Goal: Task Accomplishment & Management: Complete application form

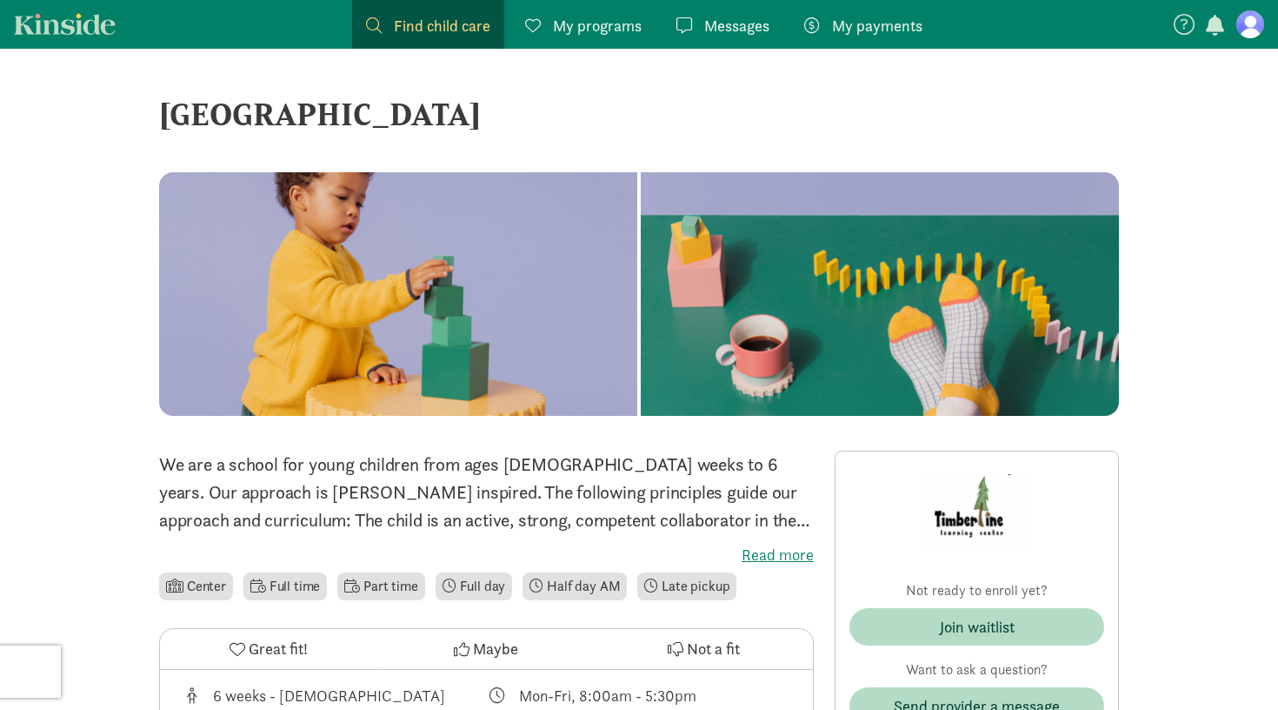
scroll to position [288, 0]
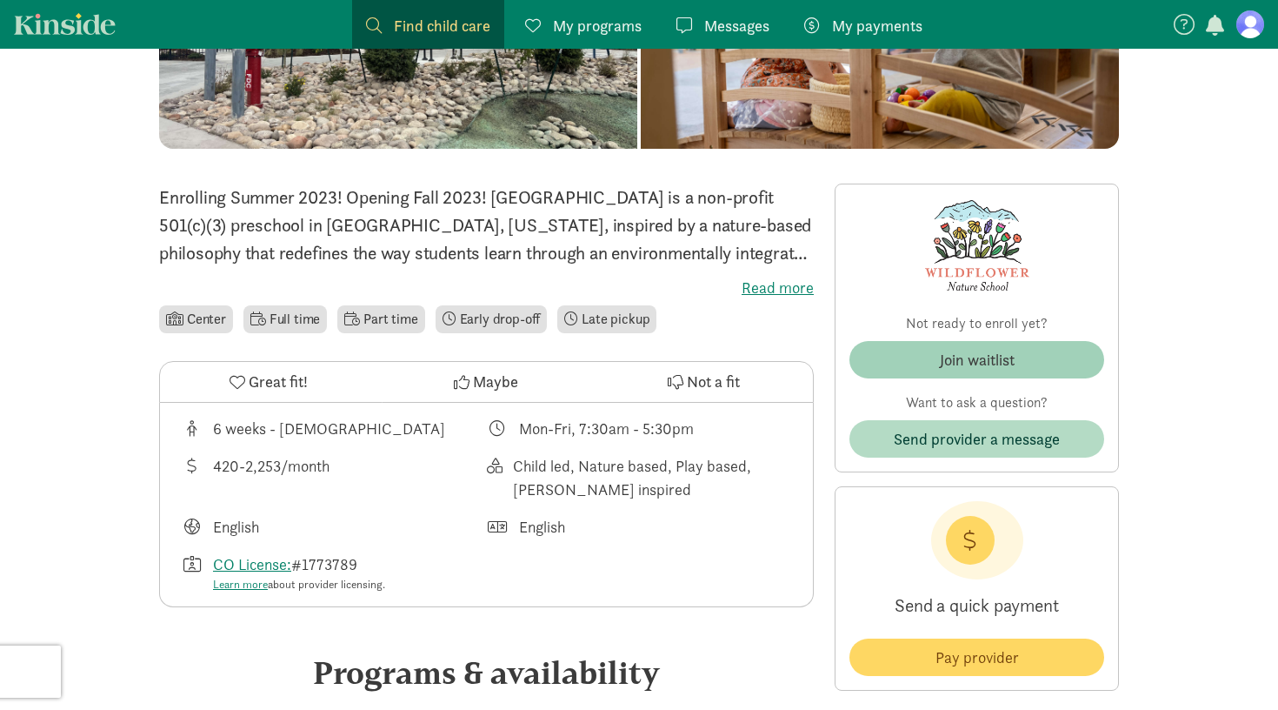
scroll to position [318, 0]
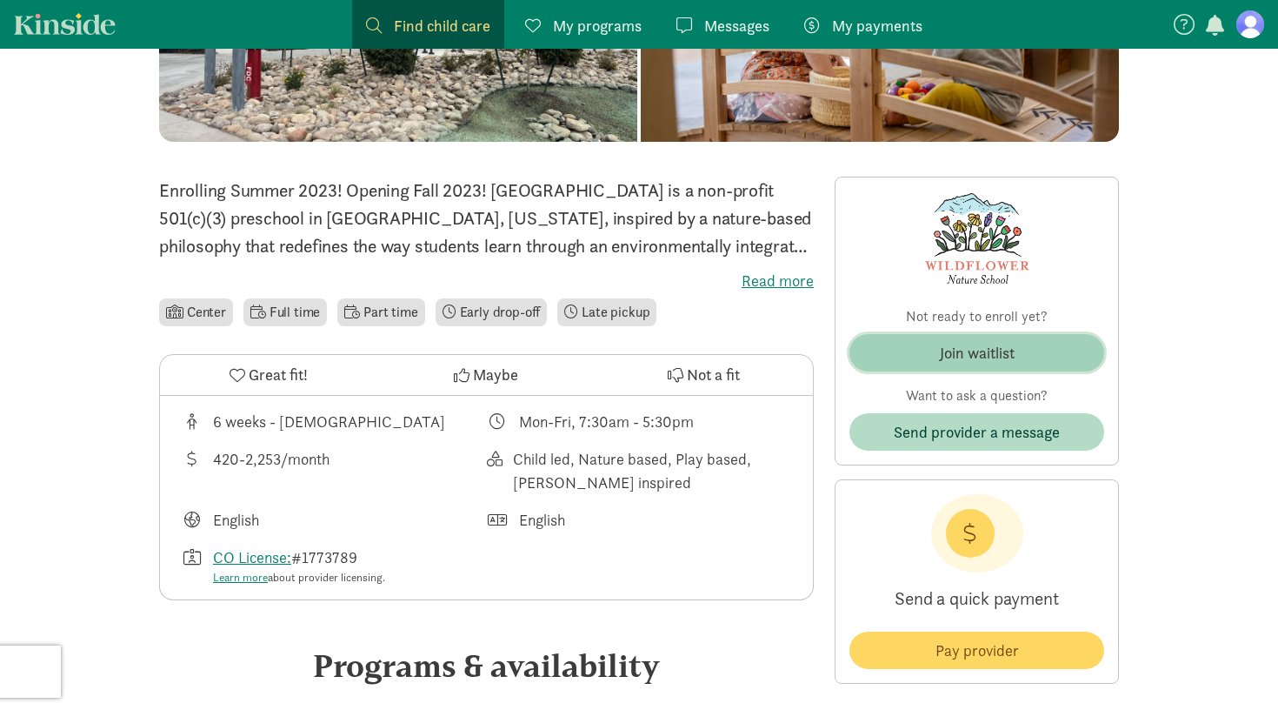
click at [924, 351] on span "Join waitlist" at bounding box center [977, 352] width 227 height 23
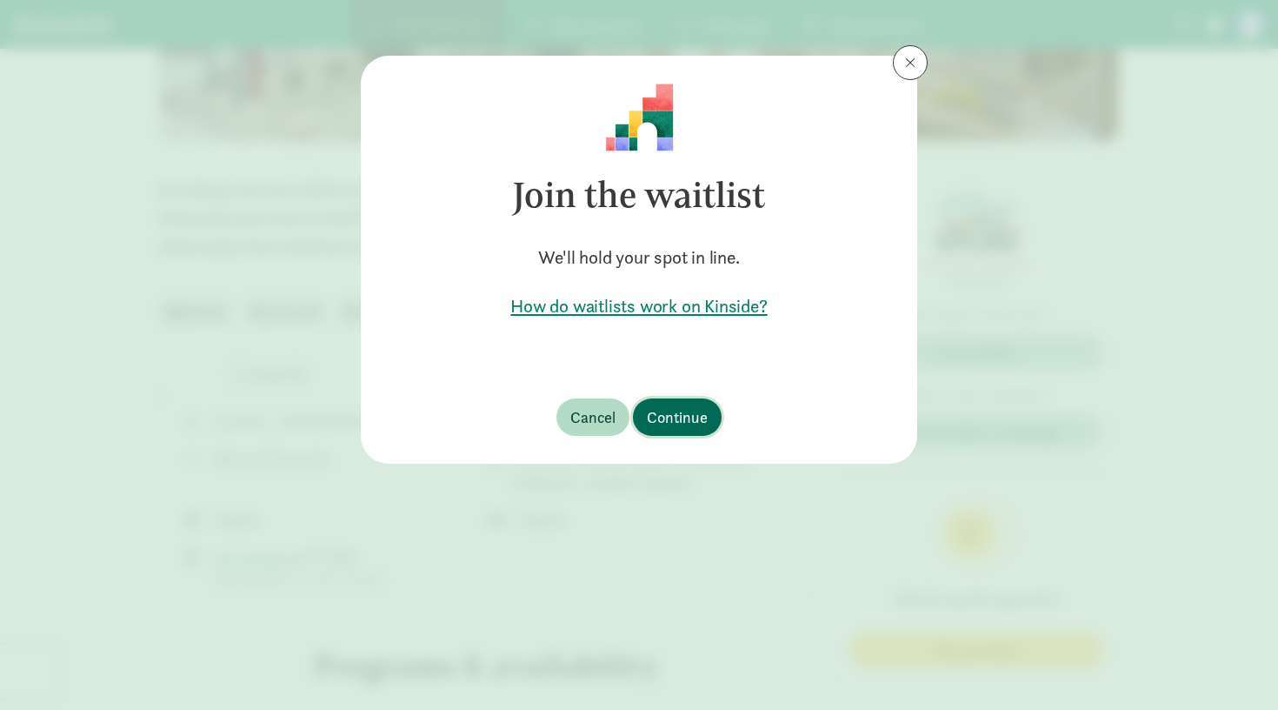
click at [681, 418] on span "Continue" at bounding box center [677, 416] width 61 height 23
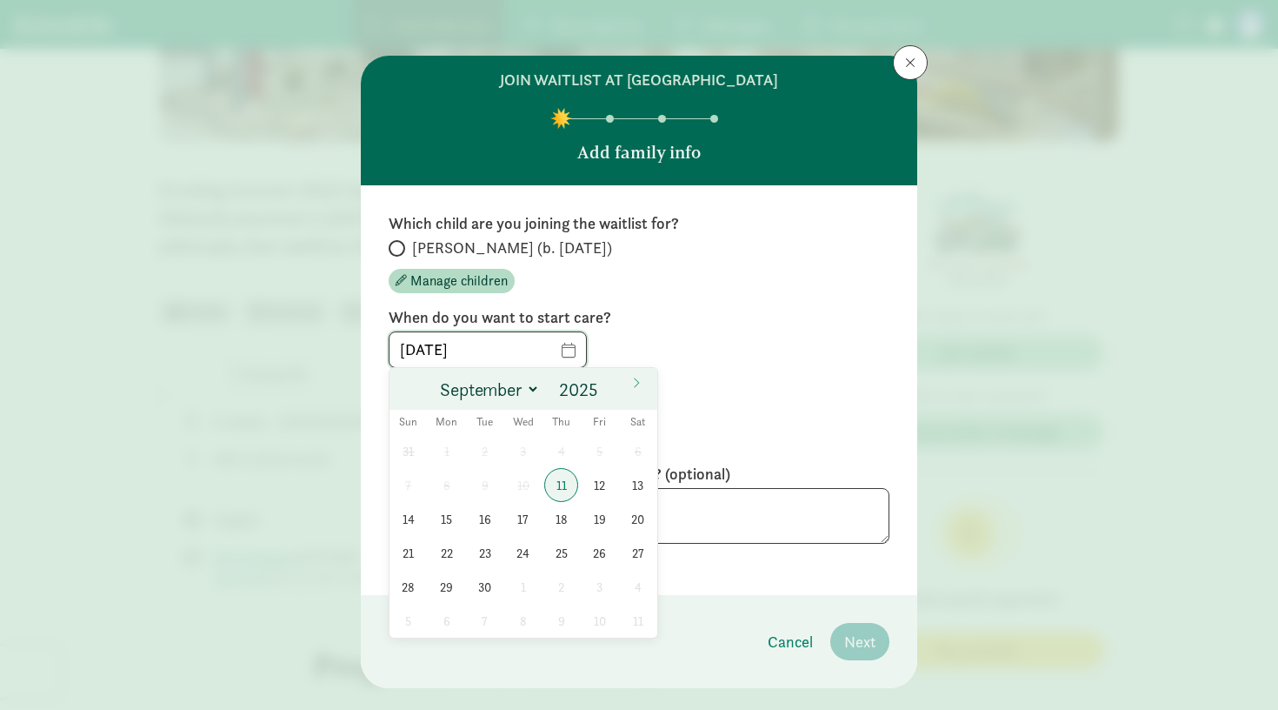
click at [561, 348] on input "[DATE]" at bounding box center [488, 349] width 197 height 35
click at [593, 386] on input "2025" at bounding box center [582, 389] width 56 height 24
click at [608, 384] on span at bounding box center [607, 384] width 12 height 14
type input "2026"
select select "3"
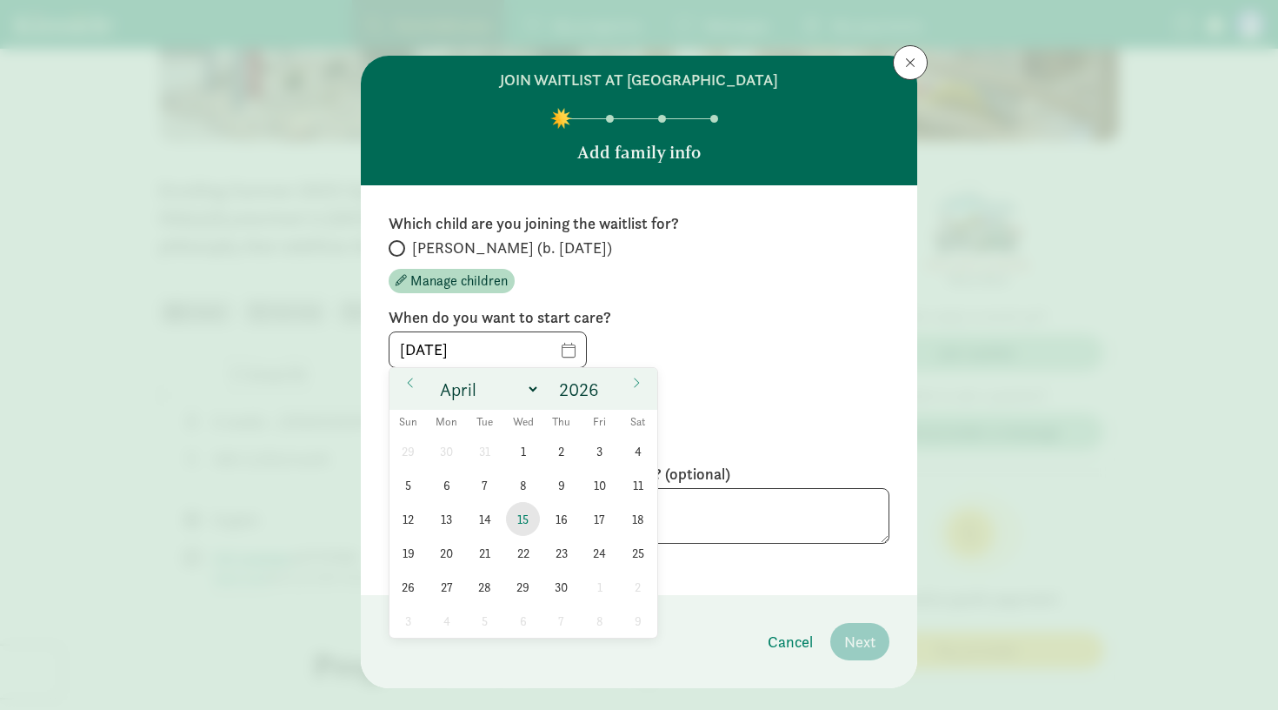
click at [525, 525] on span "15" at bounding box center [523, 519] width 34 height 34
type input "[DATE]"
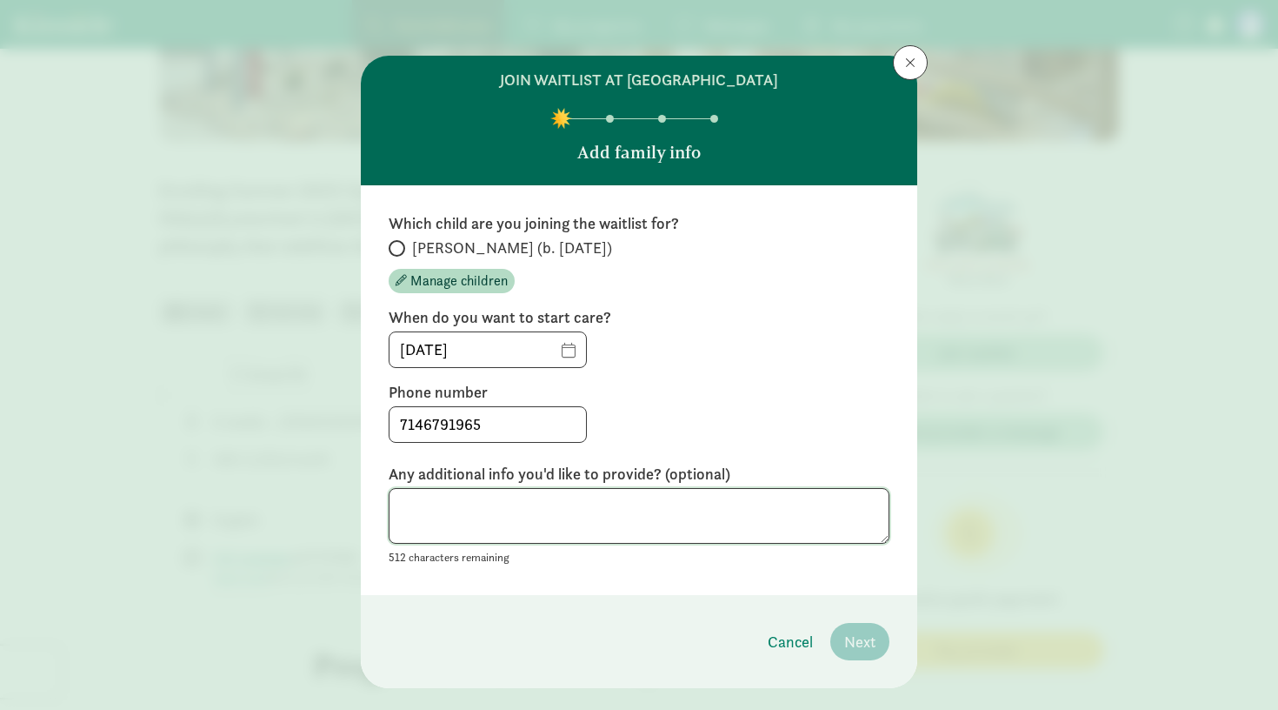
click at [600, 501] on textarea at bounding box center [639, 516] width 501 height 57
click at [398, 244] on input "[PERSON_NAME] (b. [DATE])" at bounding box center [394, 248] width 11 height 11
radio input "true"
click at [852, 640] on span "Next" at bounding box center [859, 641] width 31 height 23
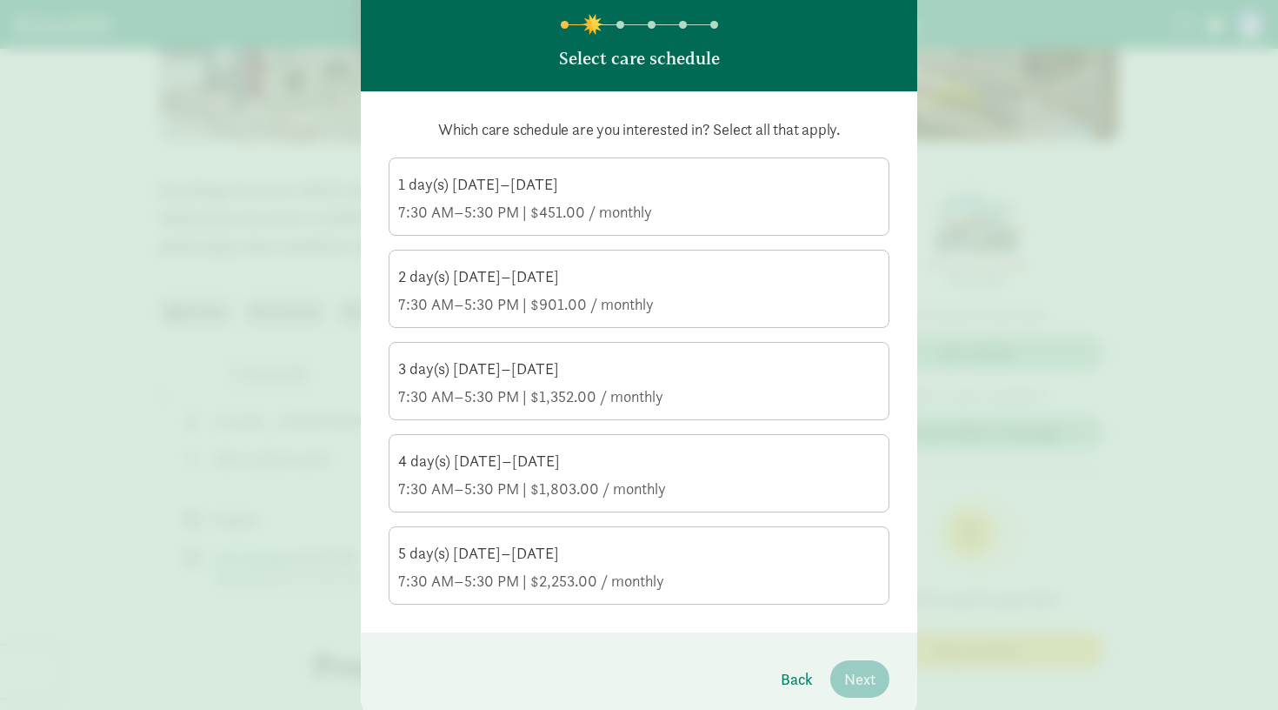
scroll to position [97, 0]
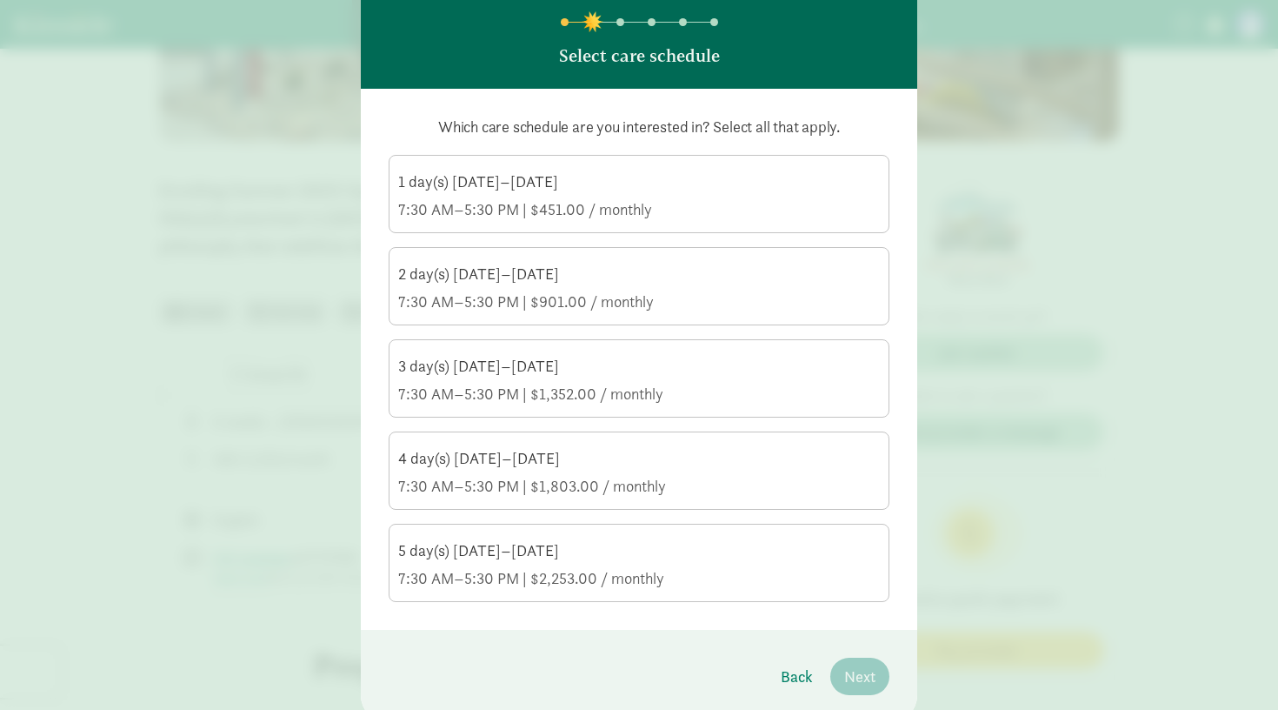
click at [705, 470] on div "4 day(s) [DATE]–[DATE] 7:30 AM–5:30 PM | $1,803.00 / monthly" at bounding box center [639, 472] width 482 height 49
click at [0, 0] on input "4 day(s) [DATE]–[DATE] 7:30 AM–5:30 PM | $1,803.00 / monthly" at bounding box center [0, 0] width 0 height 0
click at [863, 675] on span "Next" at bounding box center [859, 675] width 31 height 23
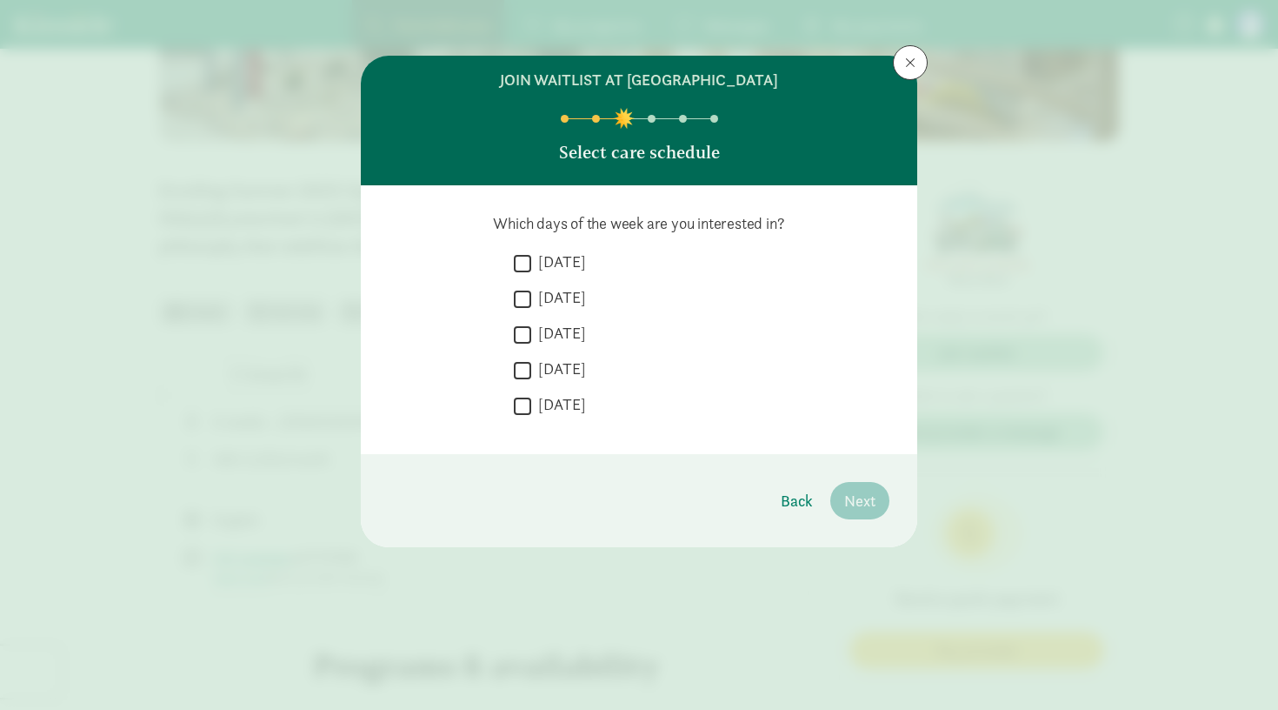
click at [561, 260] on label "[DATE]" at bounding box center [558, 261] width 55 height 21
click at [531, 260] on input "[DATE]" at bounding box center [522, 262] width 17 height 23
checkbox input "true"
click at [561, 293] on label "[DATE]" at bounding box center [558, 297] width 55 height 21
click at [531, 293] on input "[DATE]" at bounding box center [522, 298] width 17 height 23
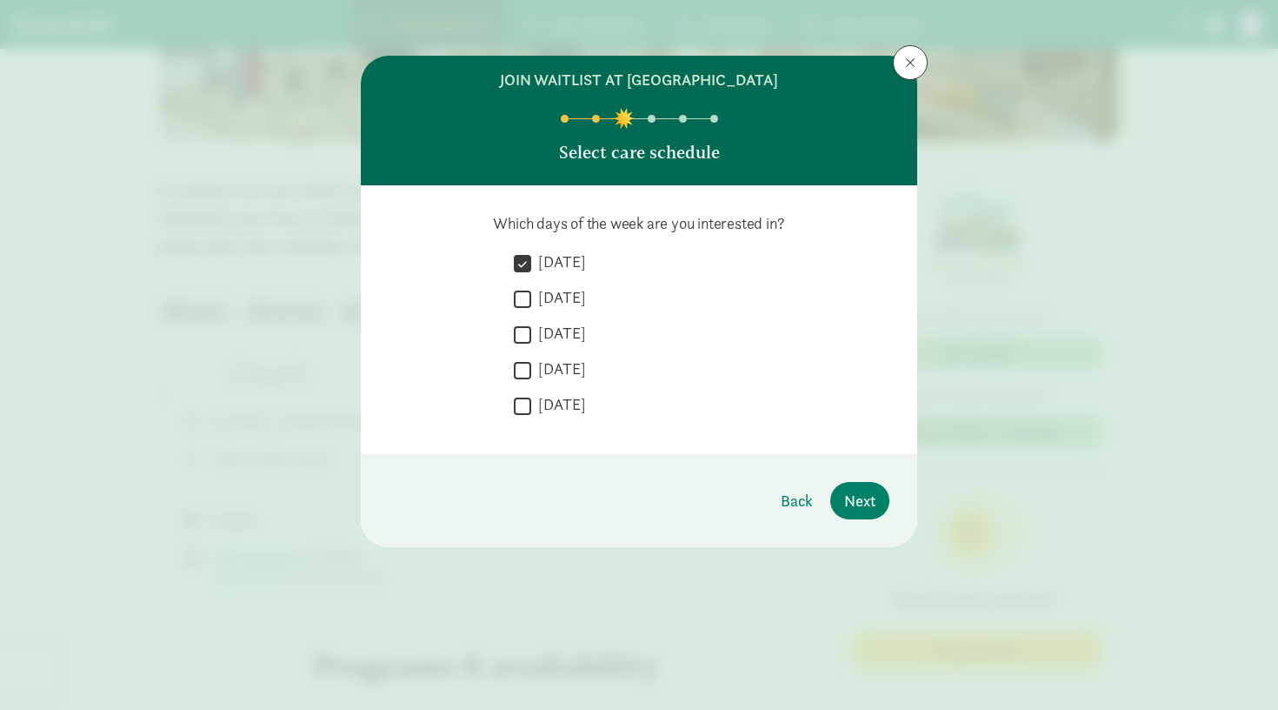
checkbox input "true"
click at [571, 336] on label "[DATE]" at bounding box center [558, 333] width 55 height 21
click at [531, 336] on input "[DATE]" at bounding box center [522, 334] width 17 height 23
checkbox input "true"
click at [562, 369] on label "[DATE]" at bounding box center [558, 368] width 55 height 21
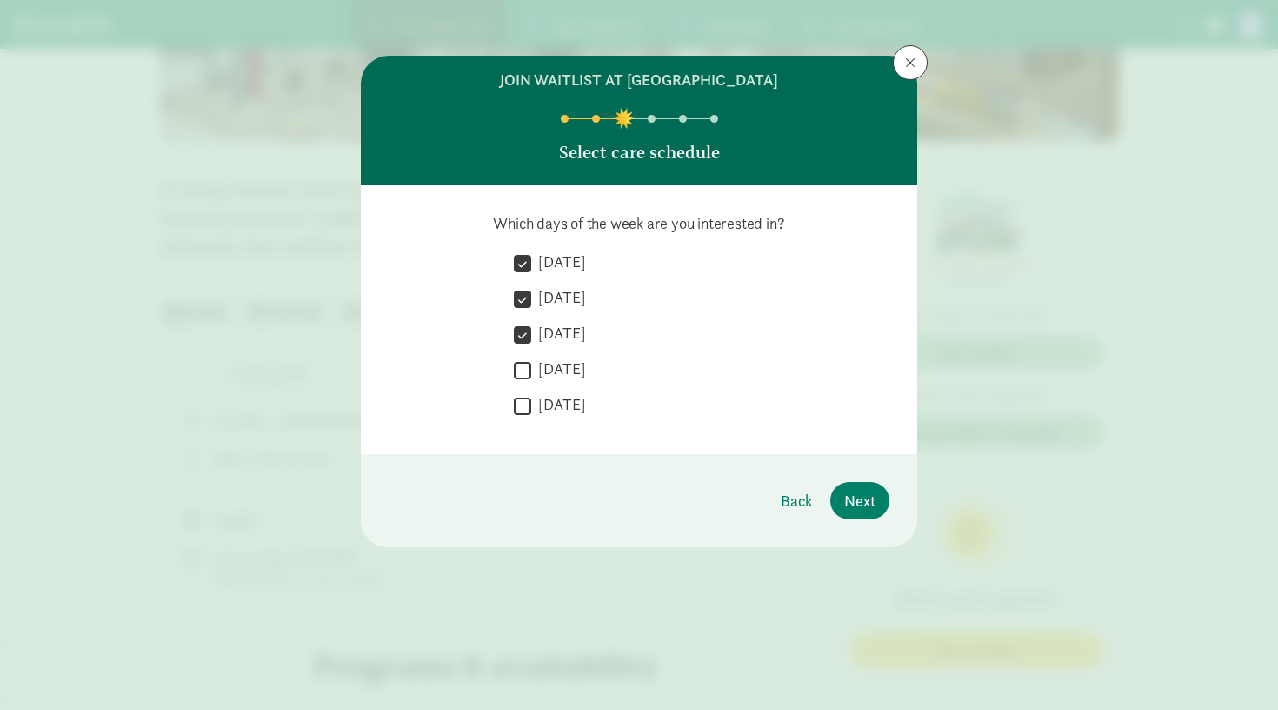
click at [531, 369] on input "[DATE]" at bounding box center [522, 369] width 17 height 23
checkbox input "true"
click at [555, 419] on div " [DATE]" at bounding box center [702, 410] width 376 height 32
click at [557, 408] on label "[DATE]" at bounding box center [558, 404] width 55 height 21
click at [531, 408] on input "[DATE]" at bounding box center [522, 405] width 17 height 23
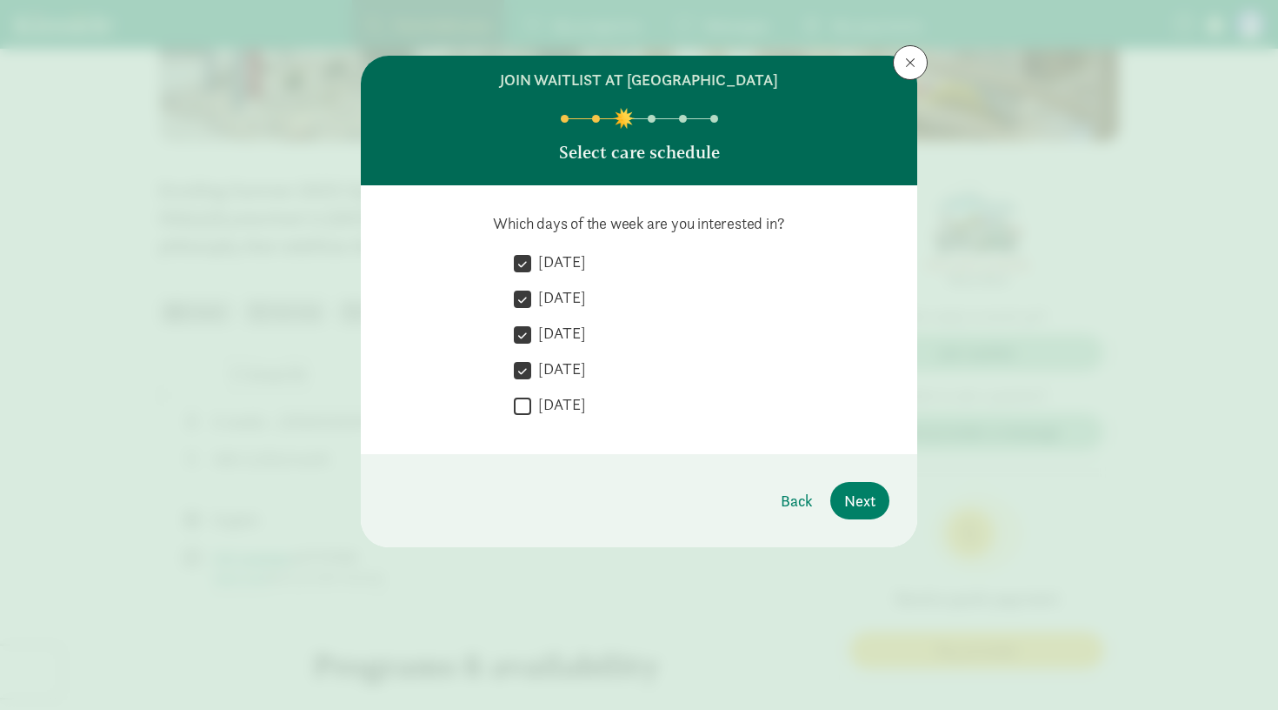
checkbox input "true"
click at [852, 506] on span "Next" at bounding box center [859, 500] width 31 height 23
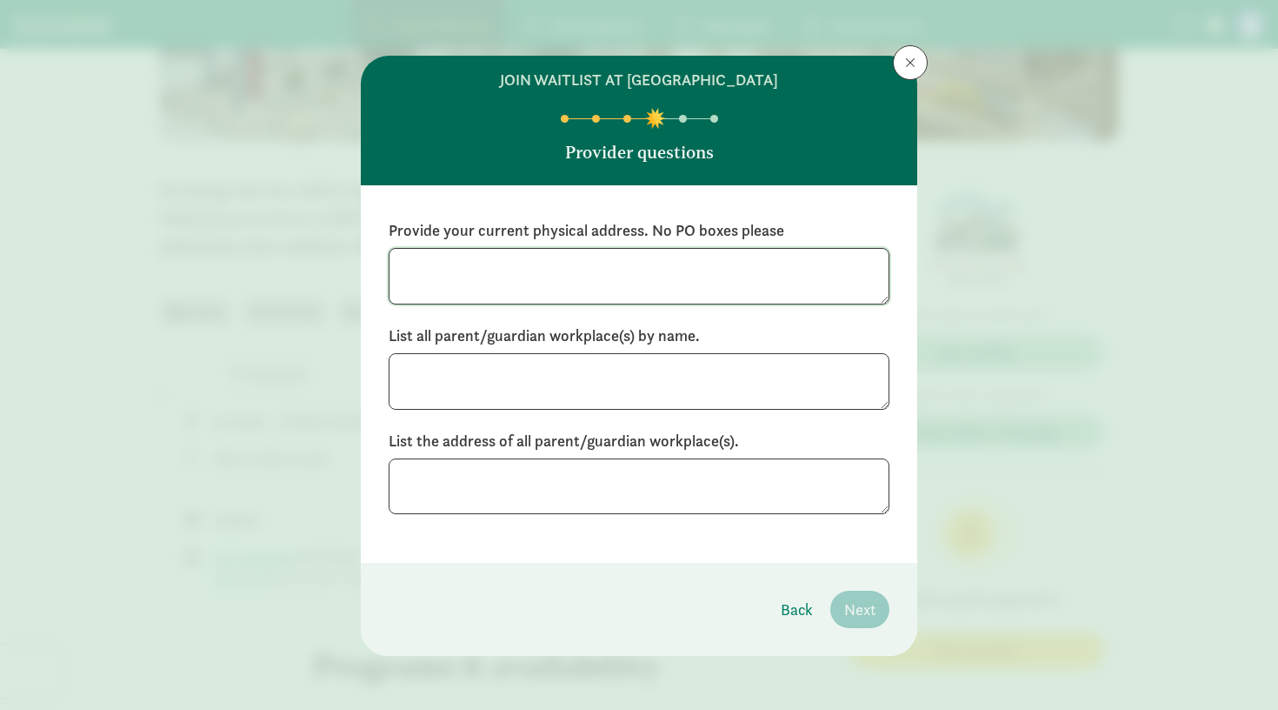
click at [737, 275] on textarea at bounding box center [639, 276] width 501 height 57
type textarea "TBD - we will be moving to [GEOGRAPHIC_DATA] in Spring 2026"
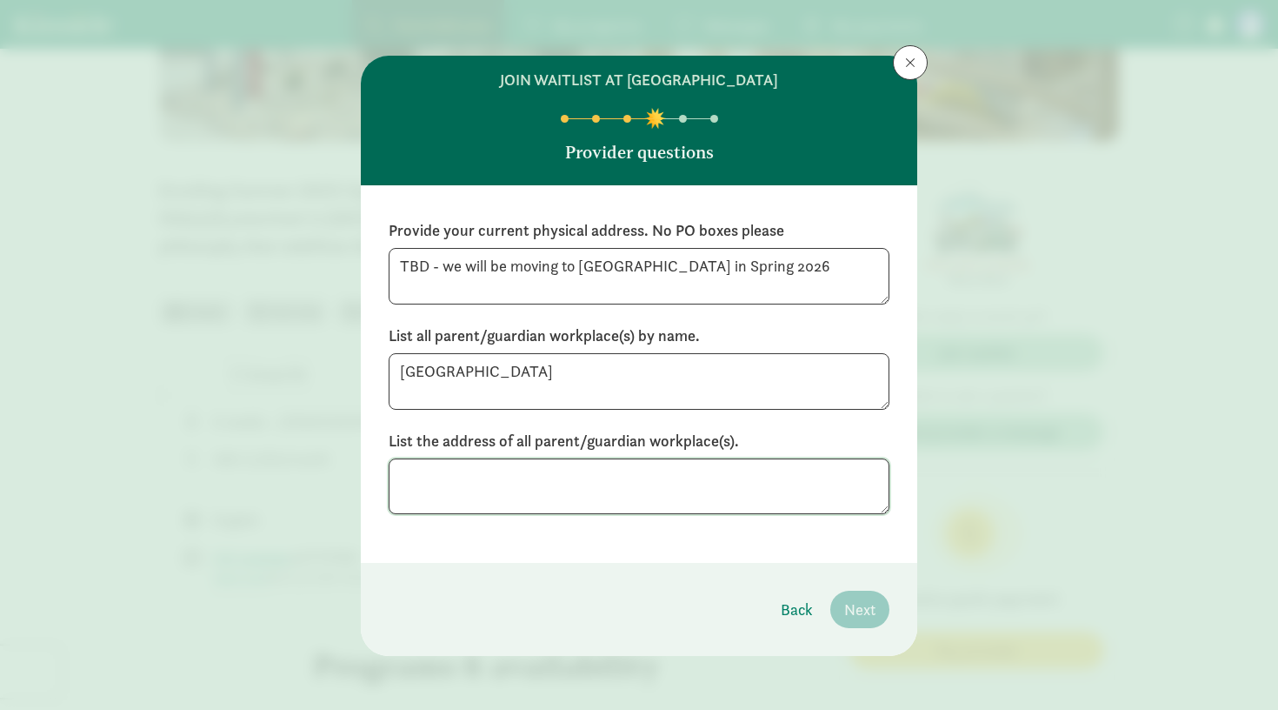
click at [664, 494] on textarea at bounding box center [639, 486] width 501 height 57
click at [392, 373] on textarea "[GEOGRAPHIC_DATA]" at bounding box center [639, 381] width 501 height 57
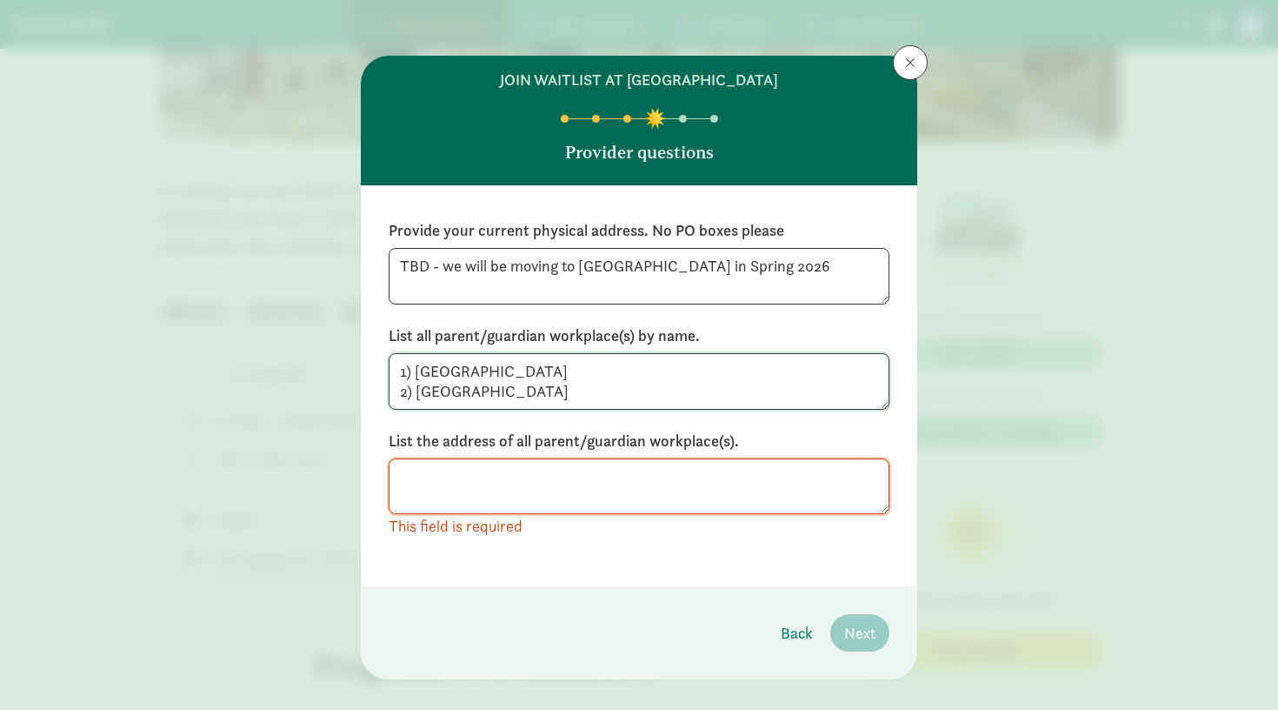
type textarea "1) [GEOGRAPHIC_DATA] 2) [GEOGRAPHIC_DATA]"
type textarea "1)"
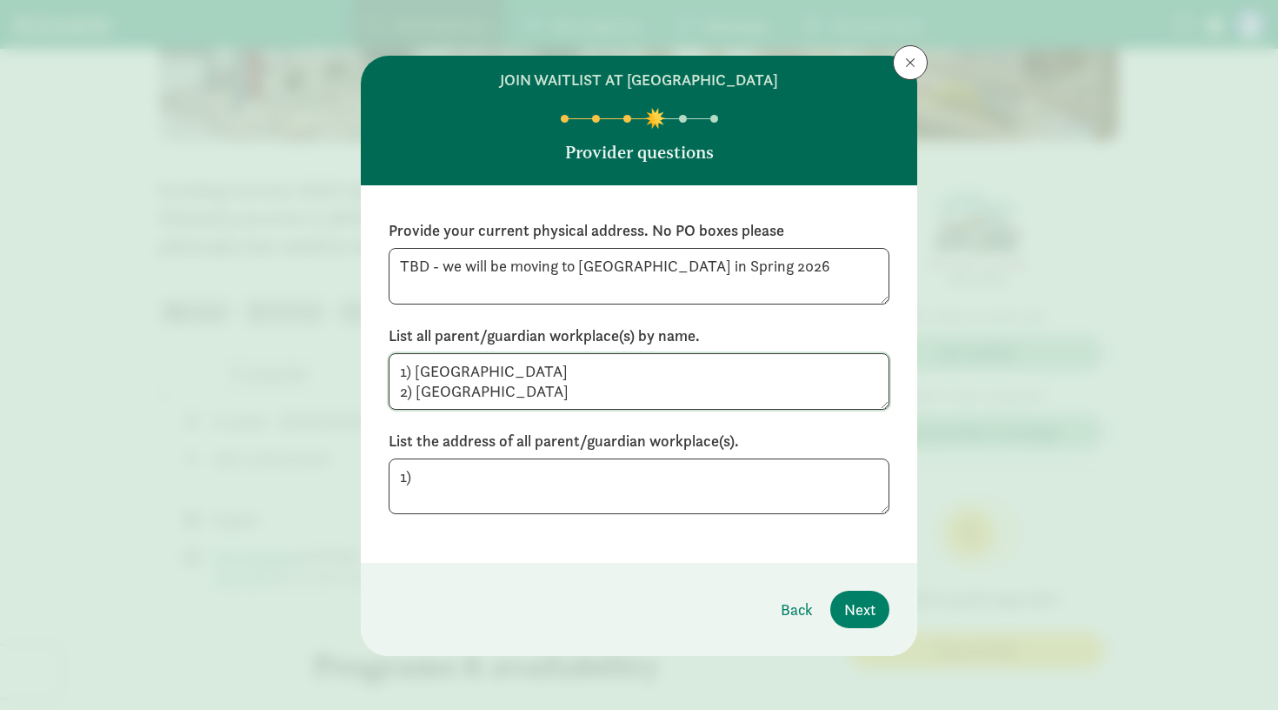
drag, startPoint x: 417, startPoint y: 366, endPoint x: 568, endPoint y: 373, distance: 150.6
click at [568, 373] on textarea "1) [GEOGRAPHIC_DATA] 2) [GEOGRAPHIC_DATA]" at bounding box center [639, 381] width 501 height 57
type textarea "1) [GEOGRAPHIC_DATA] 2) [GEOGRAPHIC_DATA]"
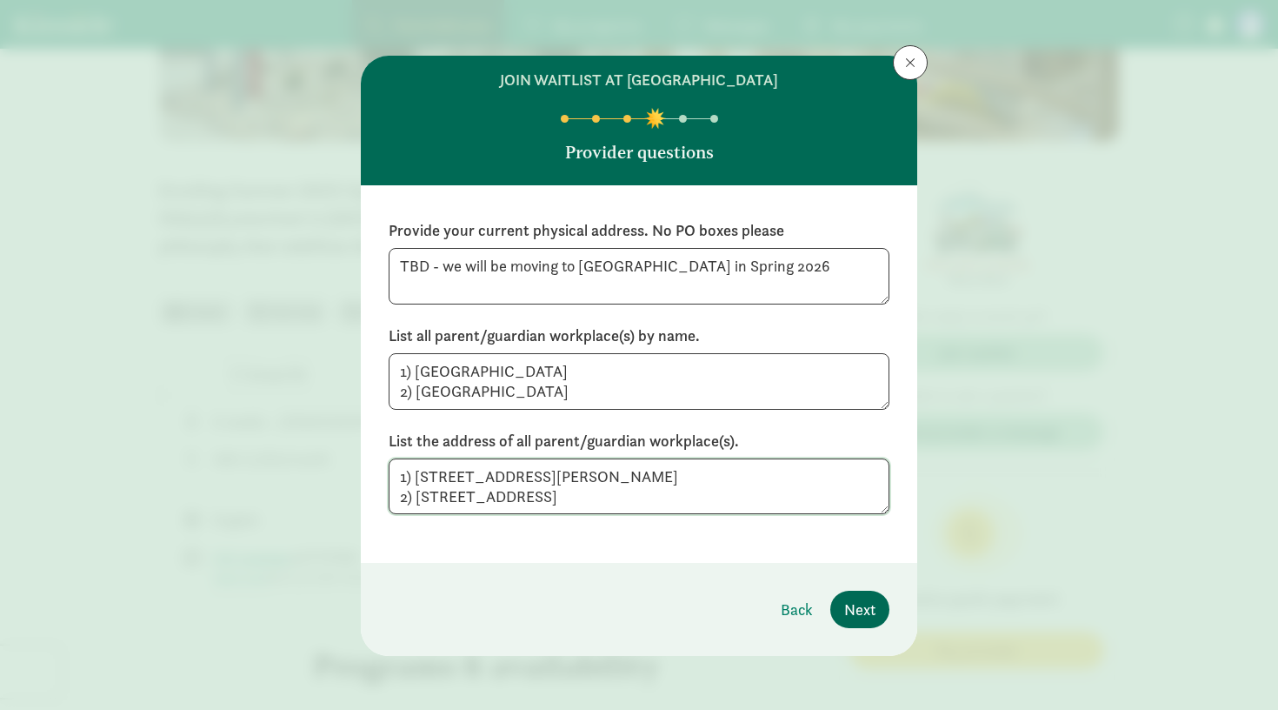
type textarea "1) [STREET_ADDRESS][PERSON_NAME] 2) [STREET_ADDRESS]"
click at [864, 600] on span "Next" at bounding box center [859, 608] width 31 height 23
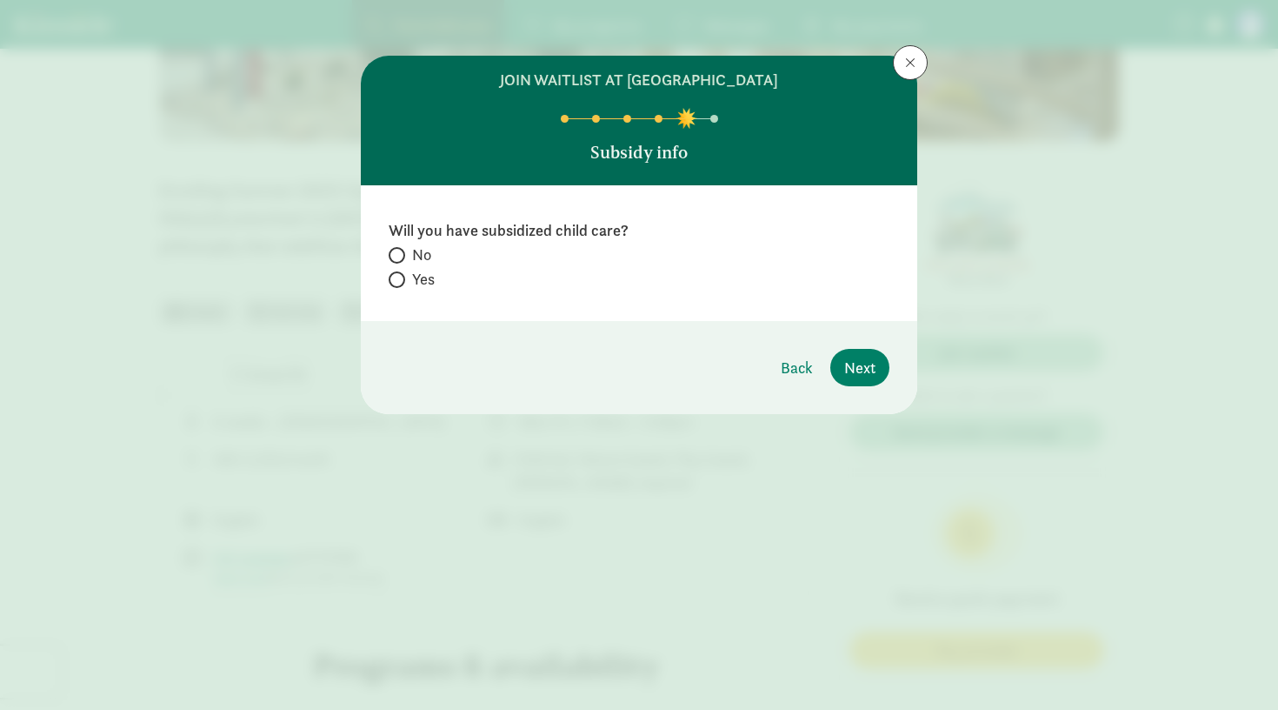
click at [410, 256] on label "No" at bounding box center [639, 254] width 501 height 21
click at [400, 256] on input "No" at bounding box center [394, 255] width 11 height 11
radio input "true"
click at [867, 367] on span "Next" at bounding box center [859, 367] width 31 height 23
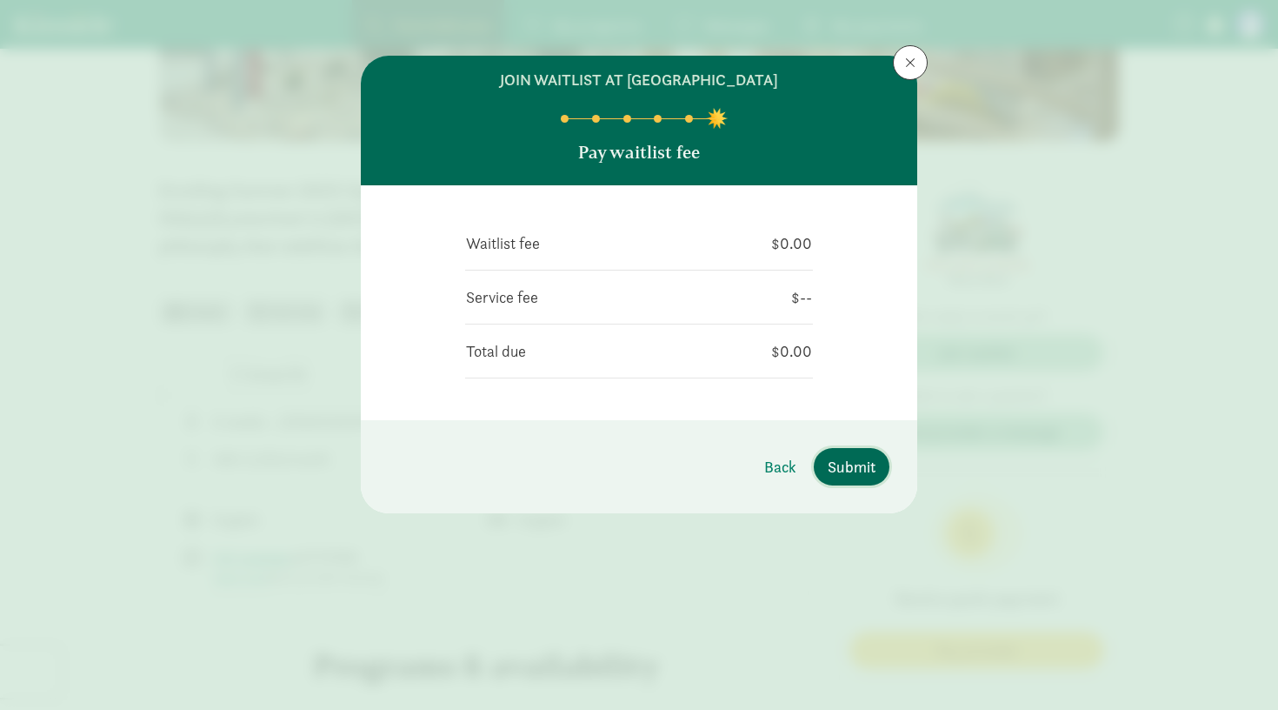
click at [851, 474] on span "Submit" at bounding box center [852, 466] width 48 height 23
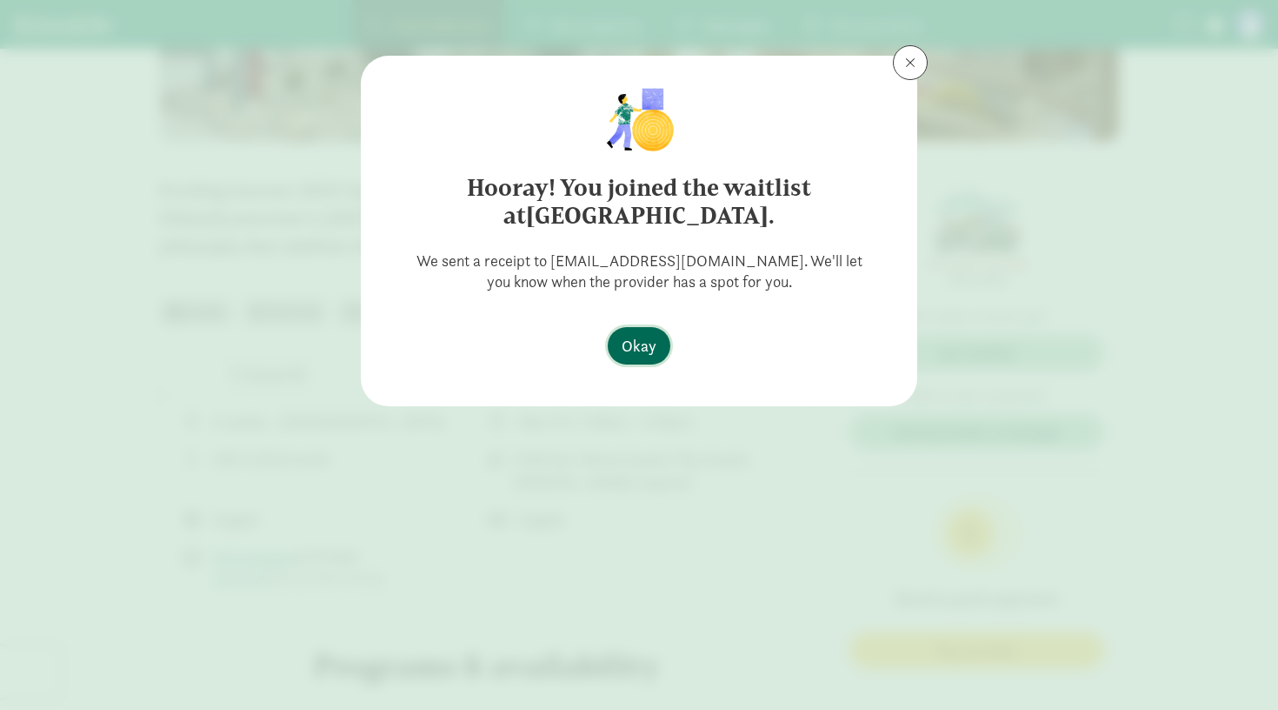
click at [637, 346] on span "Okay" at bounding box center [639, 345] width 35 height 23
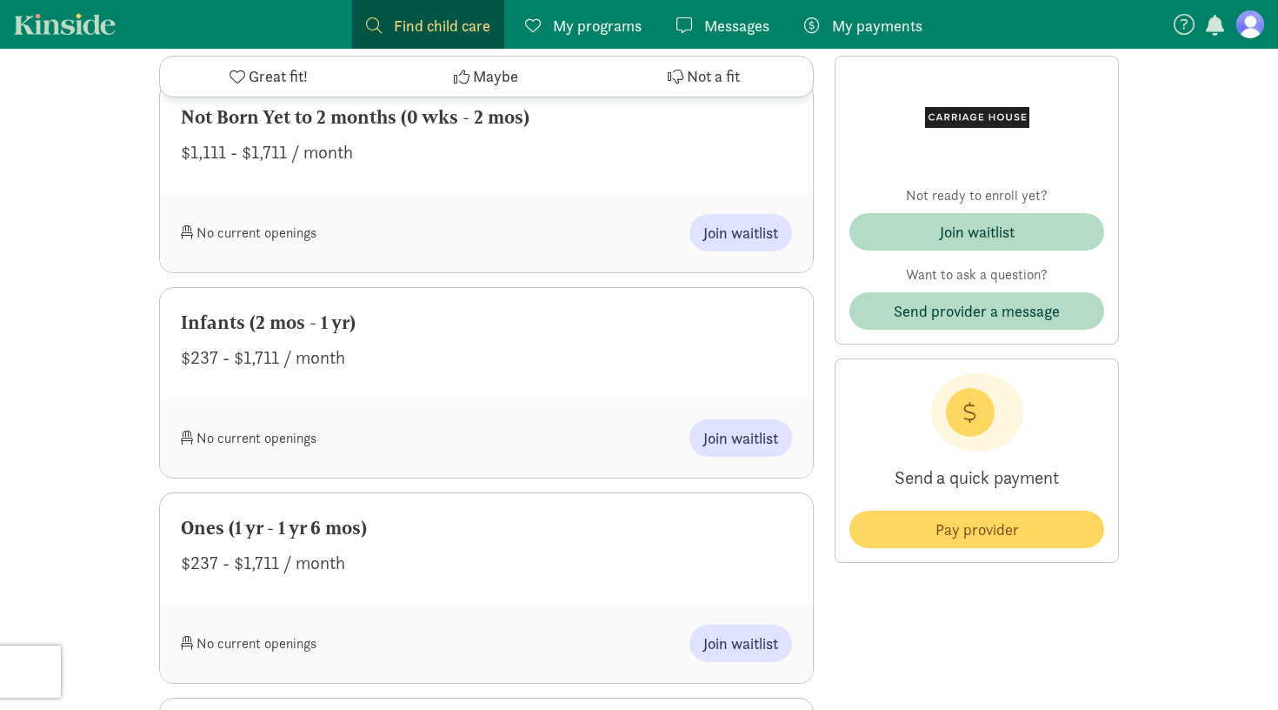
scroll to position [772, 0]
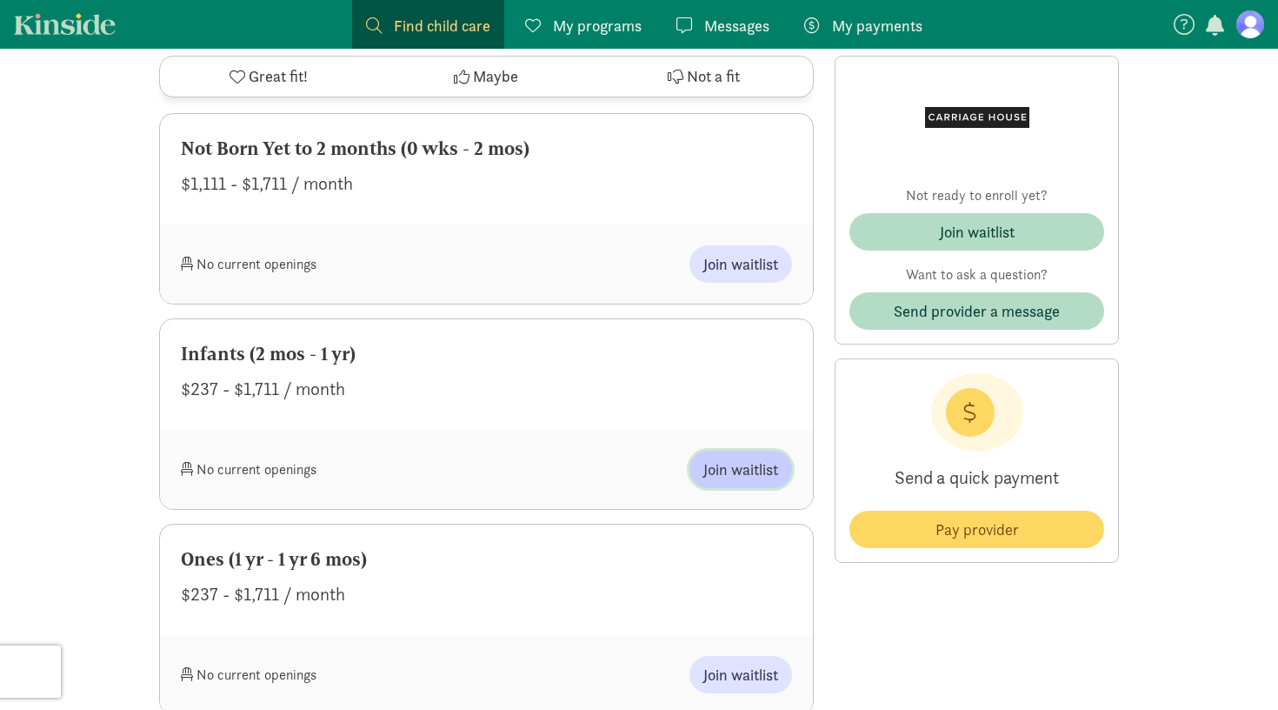
click at [740, 464] on span "Join waitlist" at bounding box center [741, 468] width 75 height 23
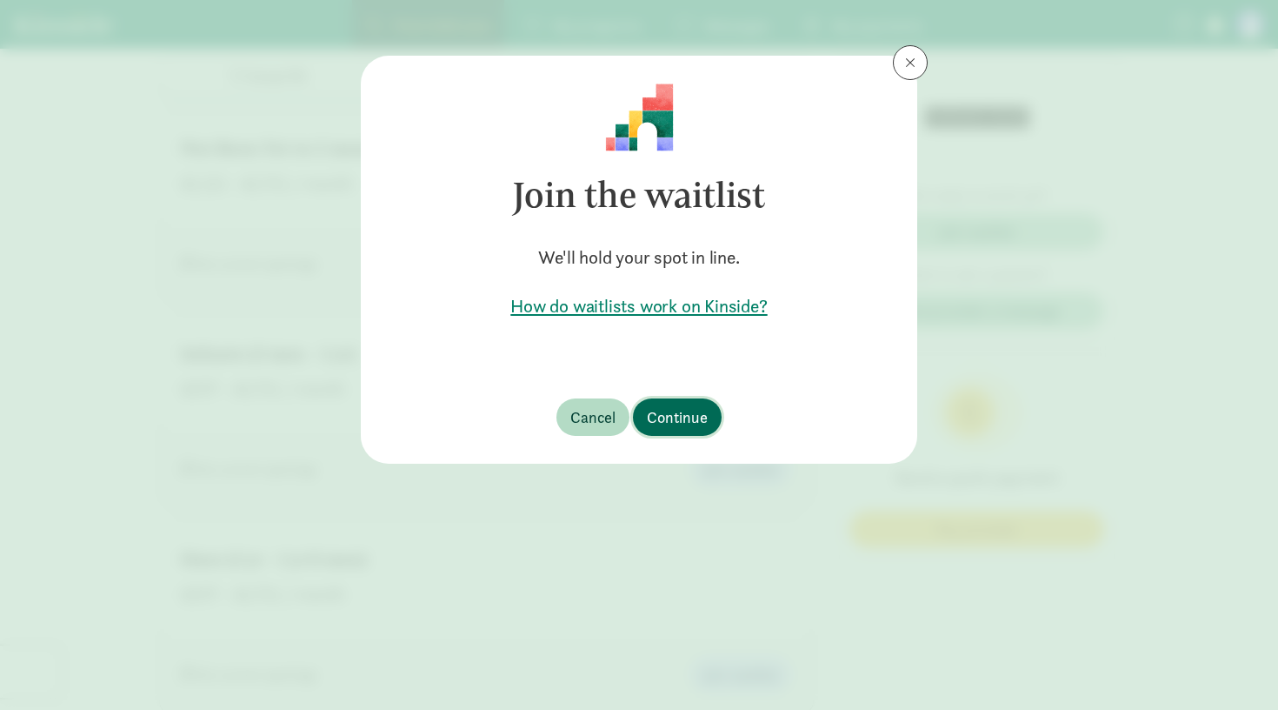
click at [658, 422] on span "Continue" at bounding box center [677, 416] width 61 height 23
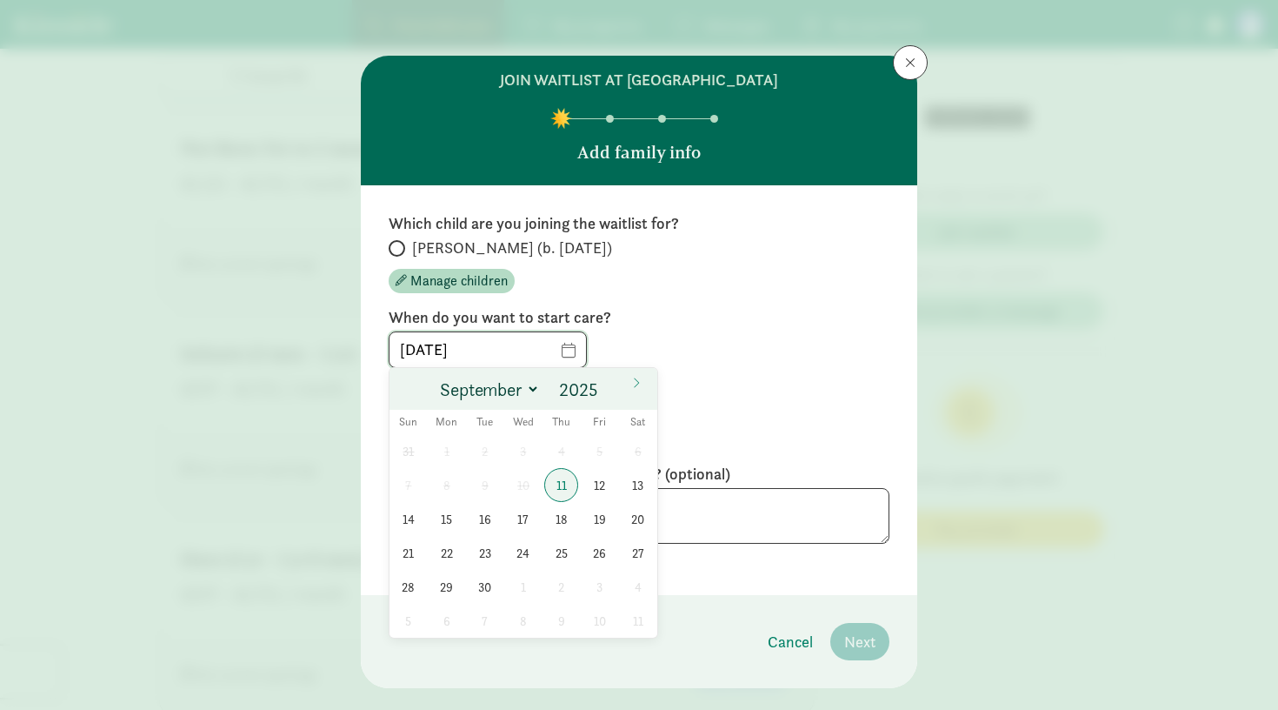
click at [408, 349] on input "[DATE]" at bounding box center [488, 349] width 197 height 35
click at [611, 394] on span at bounding box center [607, 397] width 12 height 14
click at [605, 385] on span at bounding box center [607, 384] width 12 height 14
type input "2026"
select select "3"
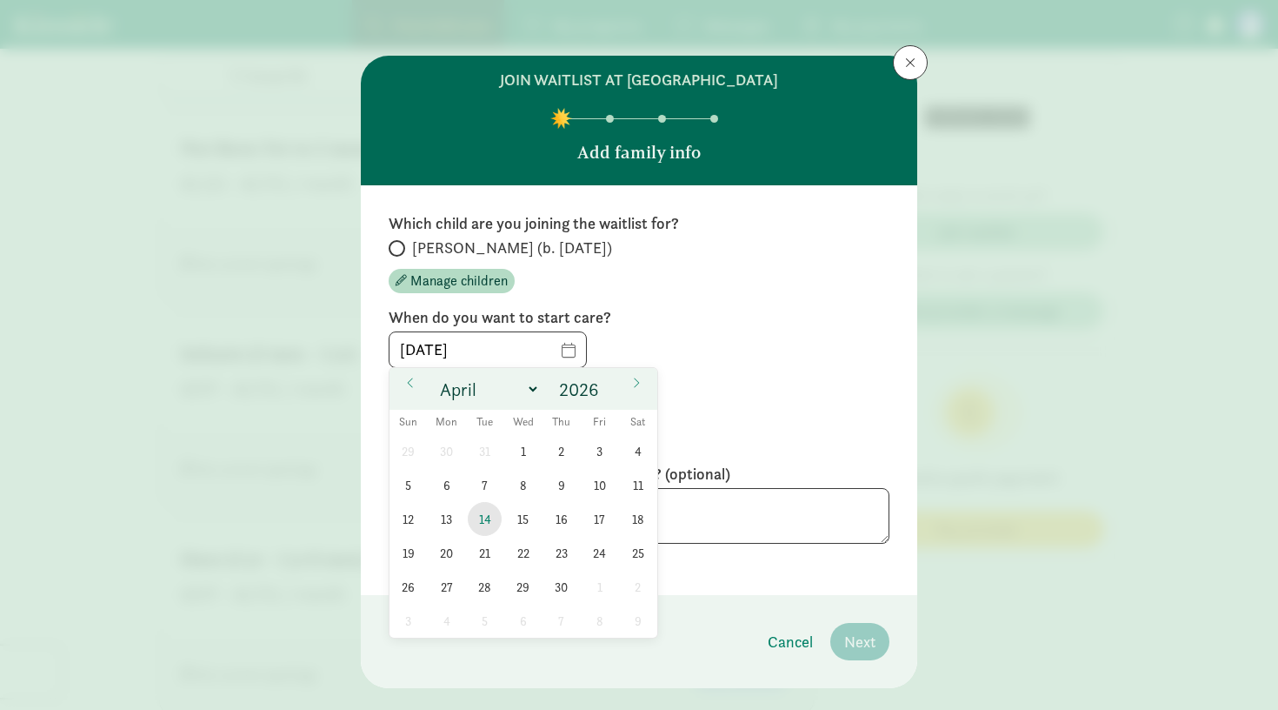
click at [489, 525] on span "14" at bounding box center [485, 519] width 34 height 34
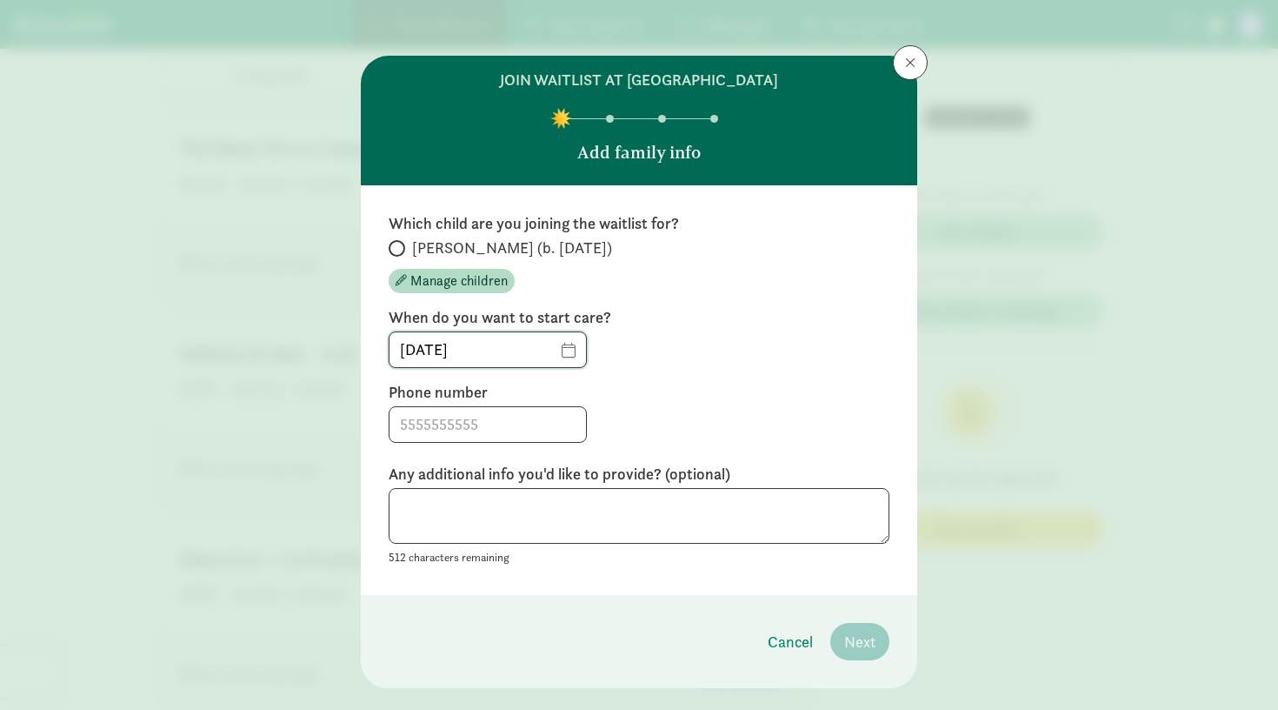
type input "04/14/2026"
click at [402, 240] on label "[PERSON_NAME] (b. [DATE])" at bounding box center [639, 247] width 501 height 21
click at [400, 243] on input "[PERSON_NAME] (b. [DATE])" at bounding box center [394, 248] width 11 height 11
radio input "true"
click at [440, 423] on input at bounding box center [488, 424] width 197 height 35
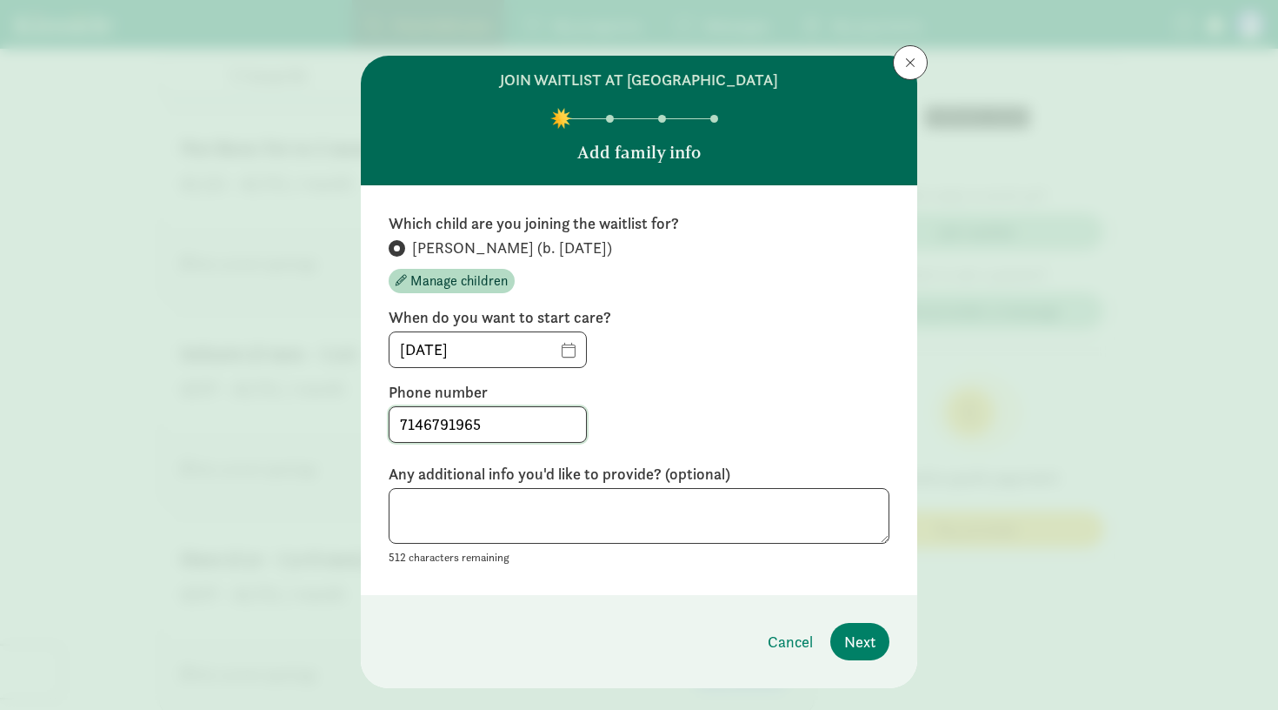
type input "7146791965"
click at [816, 525] on textarea at bounding box center [639, 516] width 501 height 57
type textarea "We are flexible with our start date"
click at [874, 650] on span "Next" at bounding box center [859, 641] width 31 height 23
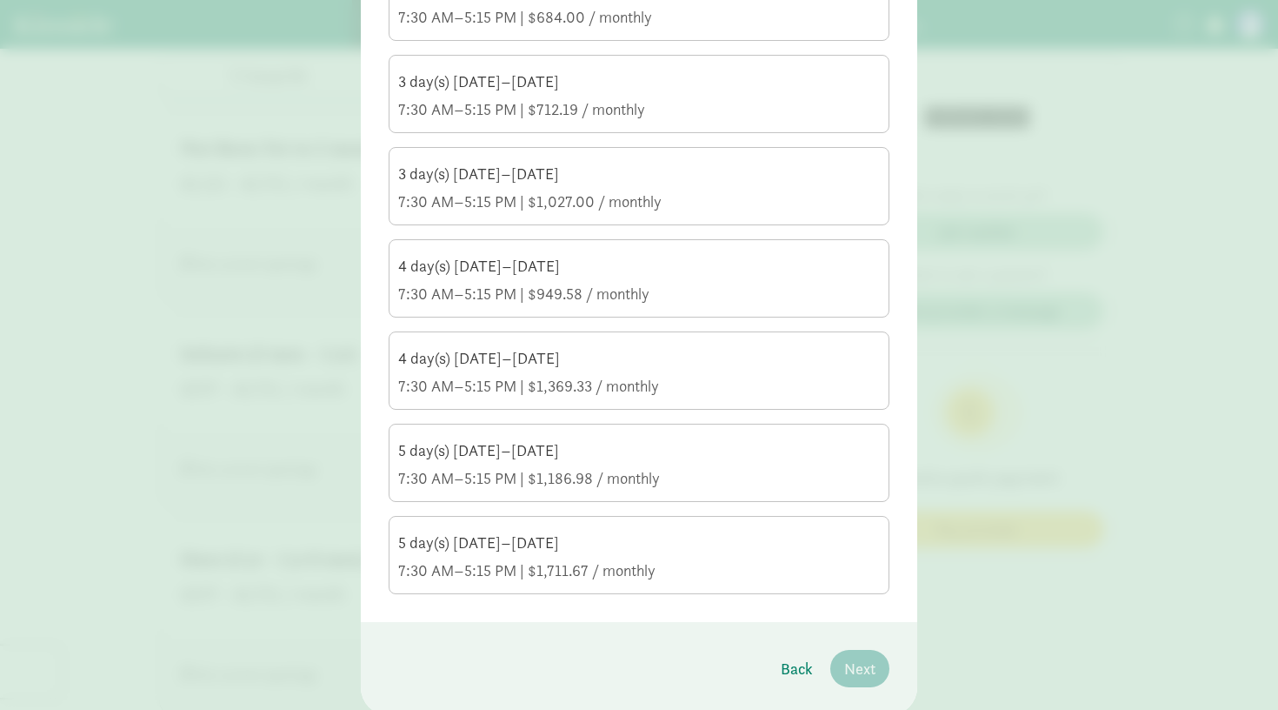
scroll to position [573, 0]
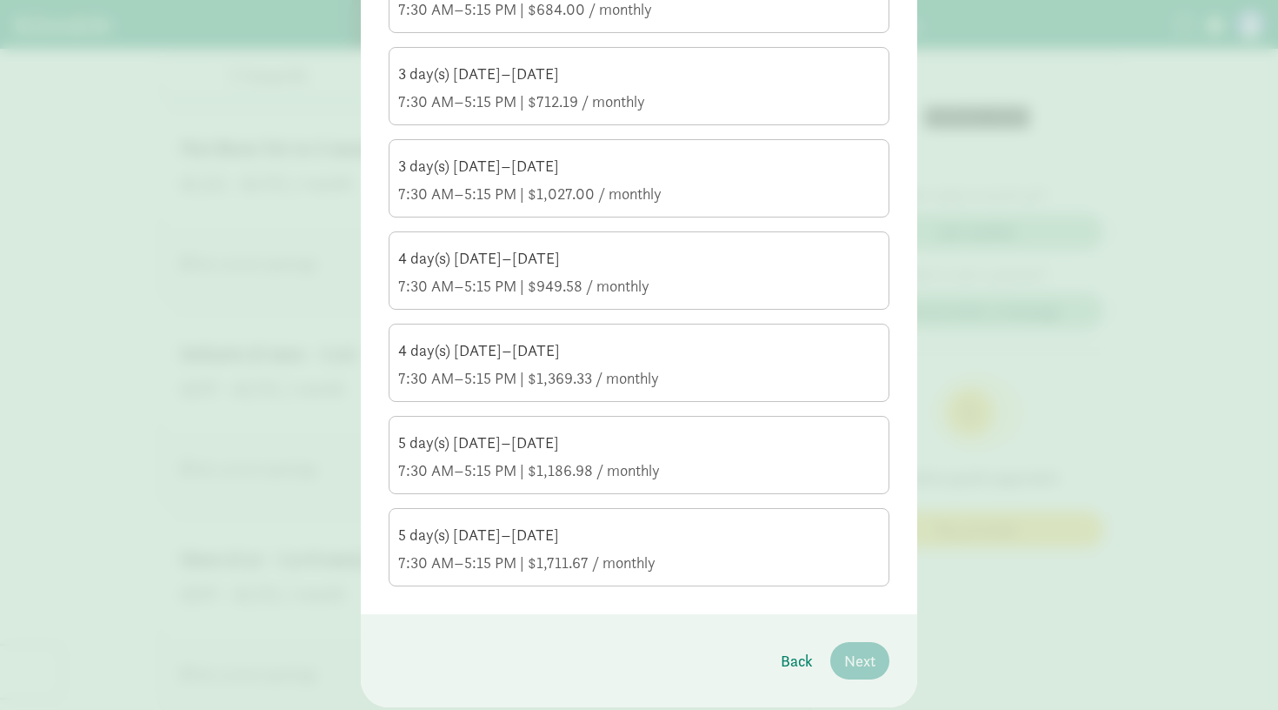
click at [689, 464] on div "7:30 AM–5:15 PM | $1,186.98 / monthly" at bounding box center [639, 470] width 482 height 21
click at [0, 0] on input "5 day(s) Monday–Friday 7:30 AM–5:15 PM | $1,186.98 / monthly" at bounding box center [0, 0] width 0 height 0
click at [708, 549] on div "5 day(s) Monday–Friday 7:30 AM–5:15 PM | $1,711.67 / monthly" at bounding box center [639, 548] width 482 height 49
click at [0, 0] on input "5 day(s) Monday–Friday 7:30 AM–5:15 PM | $1,711.67 / monthly" at bounding box center [0, 0] width 0 height 0
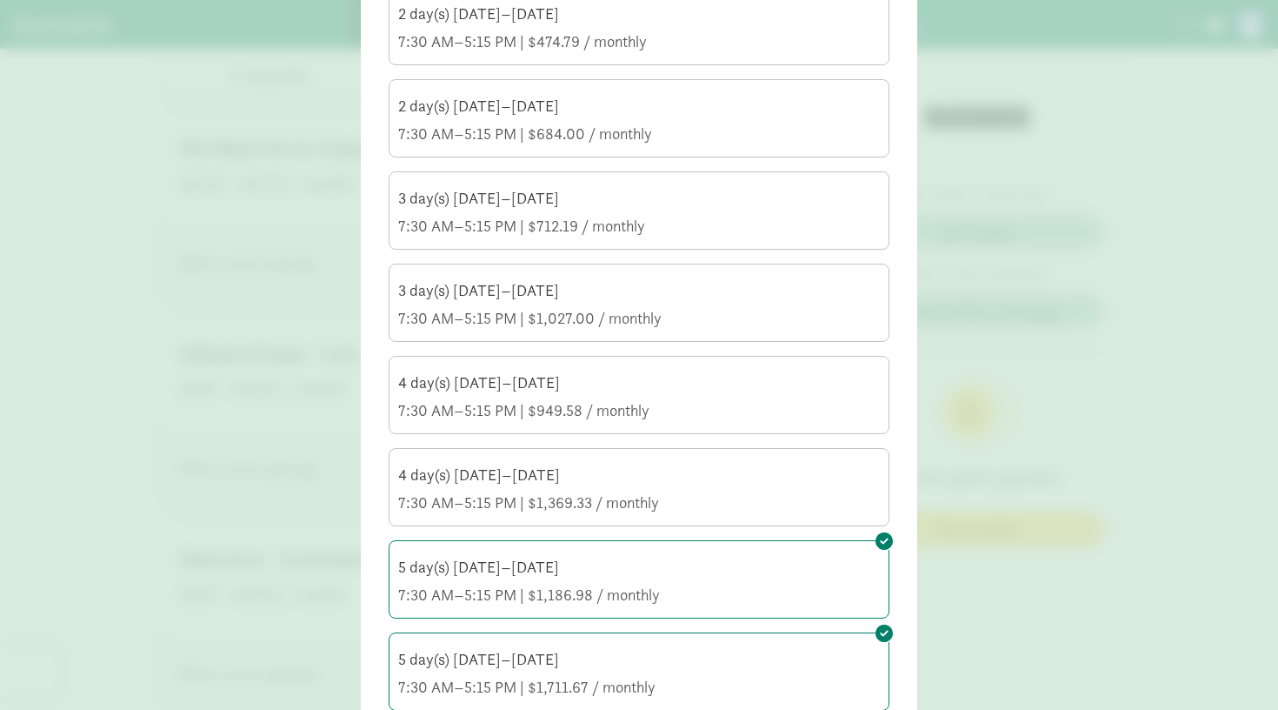
scroll to position [443, 0]
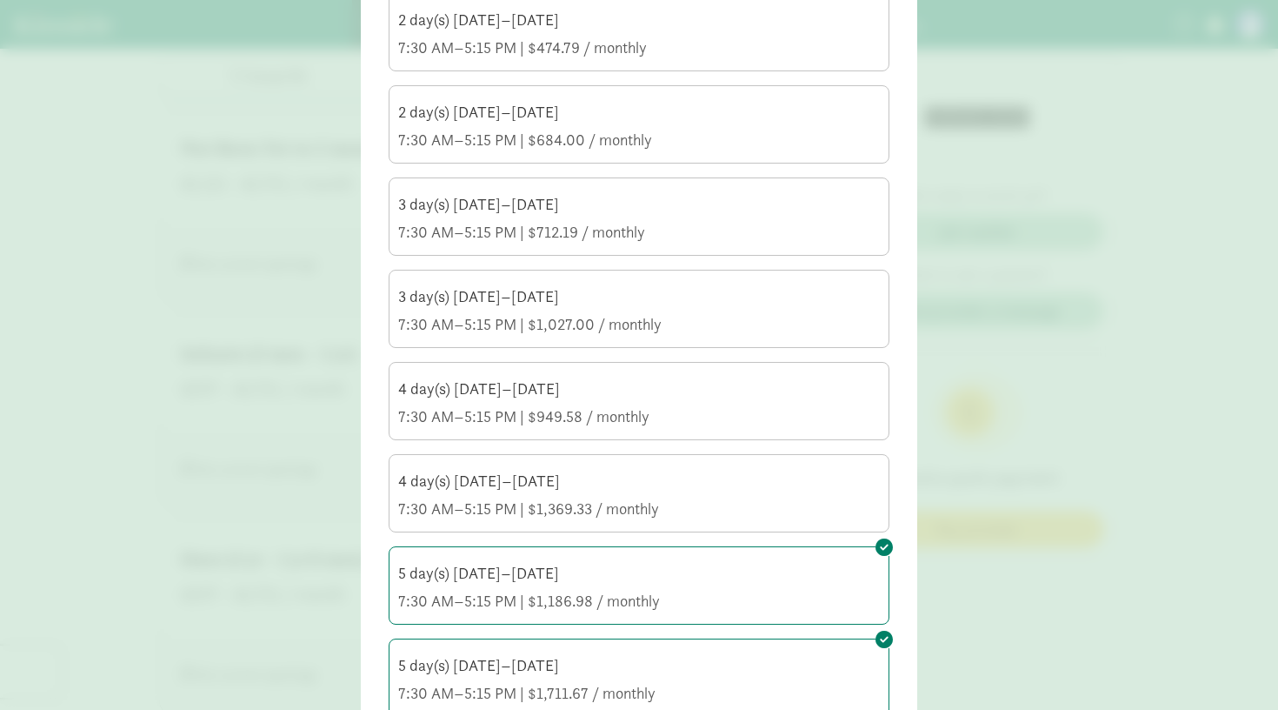
click at [724, 469] on label "4 day(s) Monday–Friday 7:30 AM–5:15 PM | $1,369.33 / monthly" at bounding box center [639, 491] width 499 height 73
click at [0, 0] on input "4 day(s) Monday–Friday 7:30 AM–5:15 PM | $1,369.33 / monthly" at bounding box center [0, 0] width 0 height 0
click at [713, 389] on div "4 day(s) [DATE]–[DATE]" at bounding box center [639, 388] width 482 height 21
click at [0, 0] on input "4 day(s) Monday–Friday 7:30 AM–5:15 PM | $949.58 / monthly" at bounding box center [0, 0] width 0 height 0
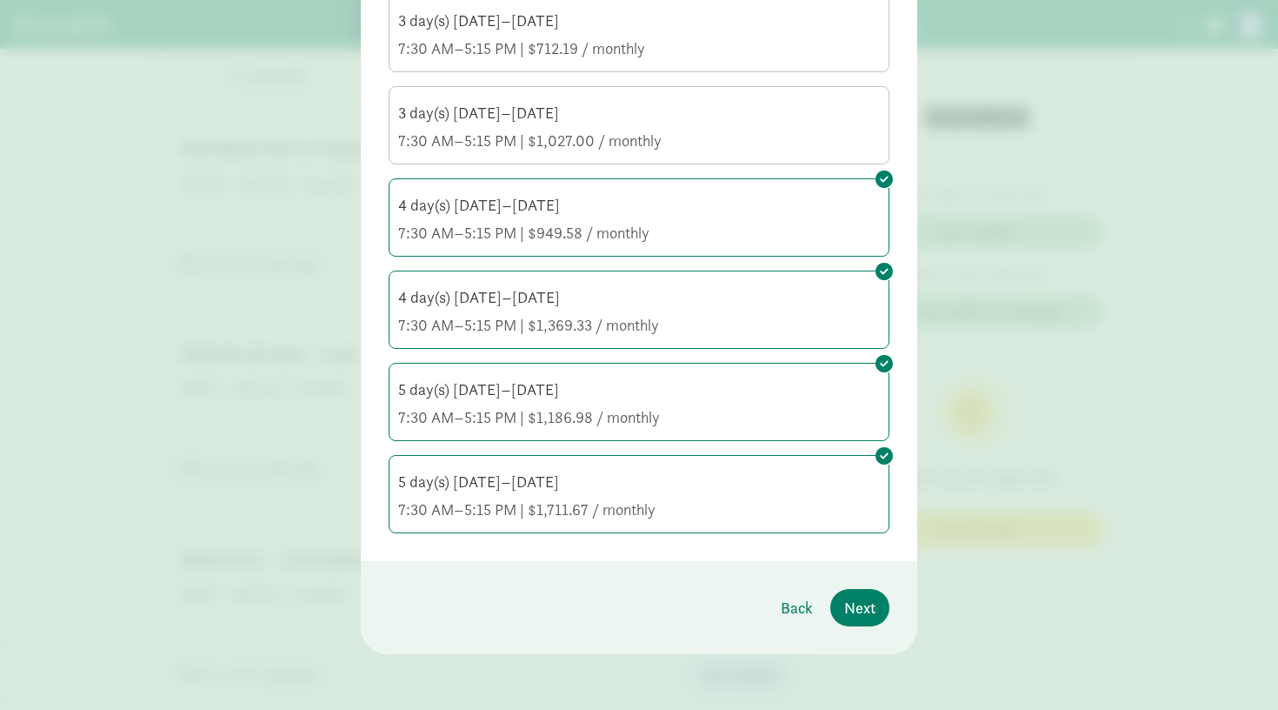
scroll to position [626, 0]
click at [846, 603] on span "Next" at bounding box center [859, 607] width 31 height 23
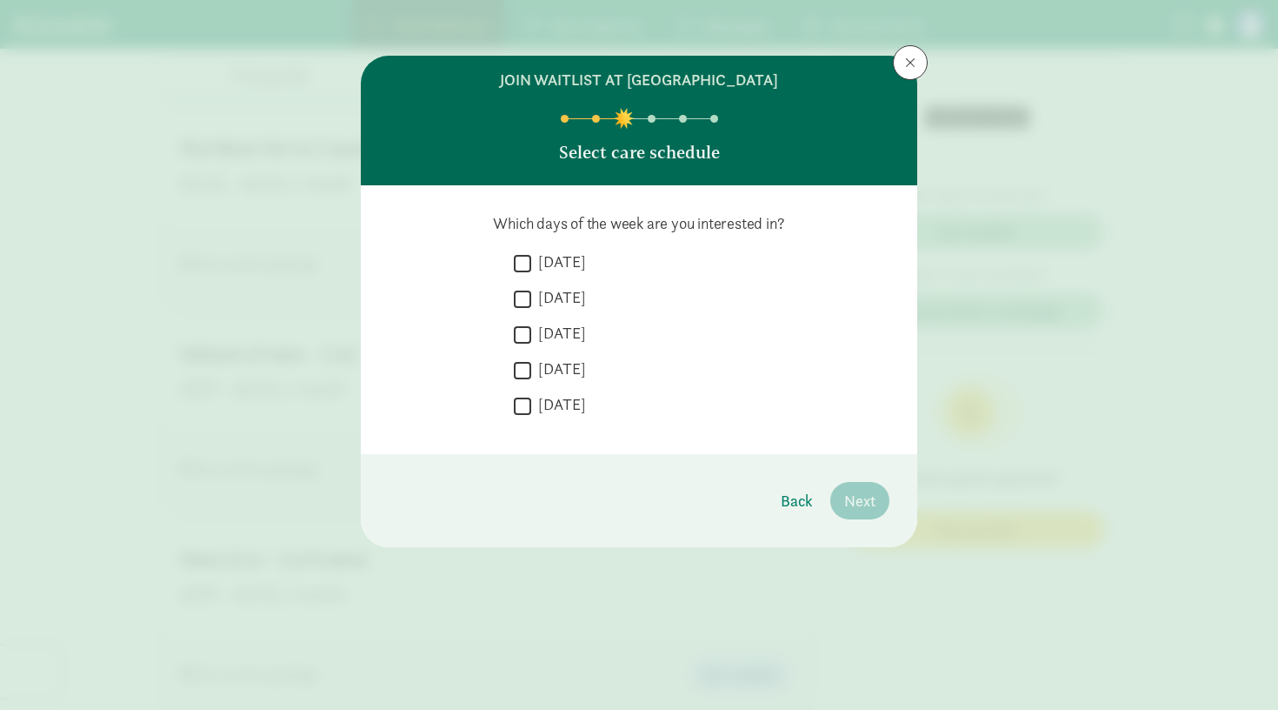
scroll to position [0, 0]
click at [570, 255] on label "[DATE]" at bounding box center [558, 261] width 55 height 21
click at [531, 255] on input "[DATE]" at bounding box center [522, 262] width 17 height 23
checkbox input "true"
click at [569, 291] on label "[DATE]" at bounding box center [558, 297] width 55 height 21
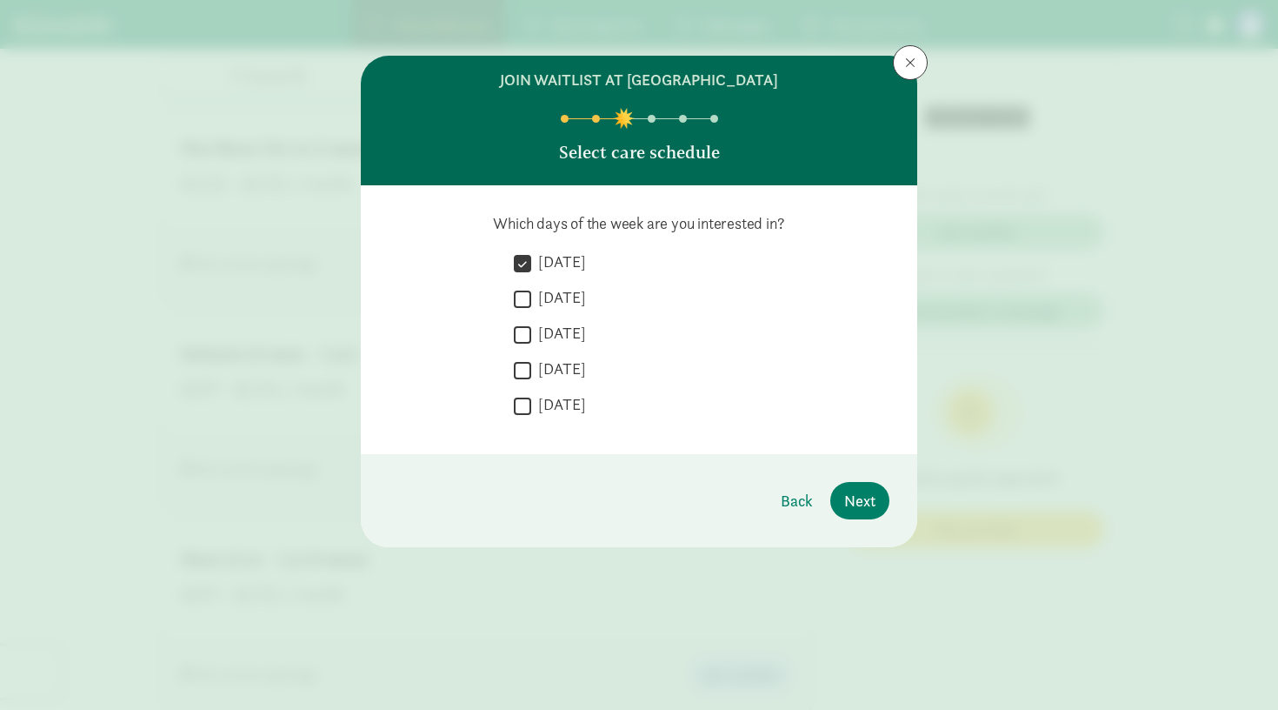
click at [531, 291] on input "[DATE]" at bounding box center [522, 298] width 17 height 23
checkbox input "true"
click at [562, 337] on label "[DATE]" at bounding box center [558, 333] width 55 height 21
click at [531, 337] on input "[DATE]" at bounding box center [522, 334] width 17 height 23
checkbox input "true"
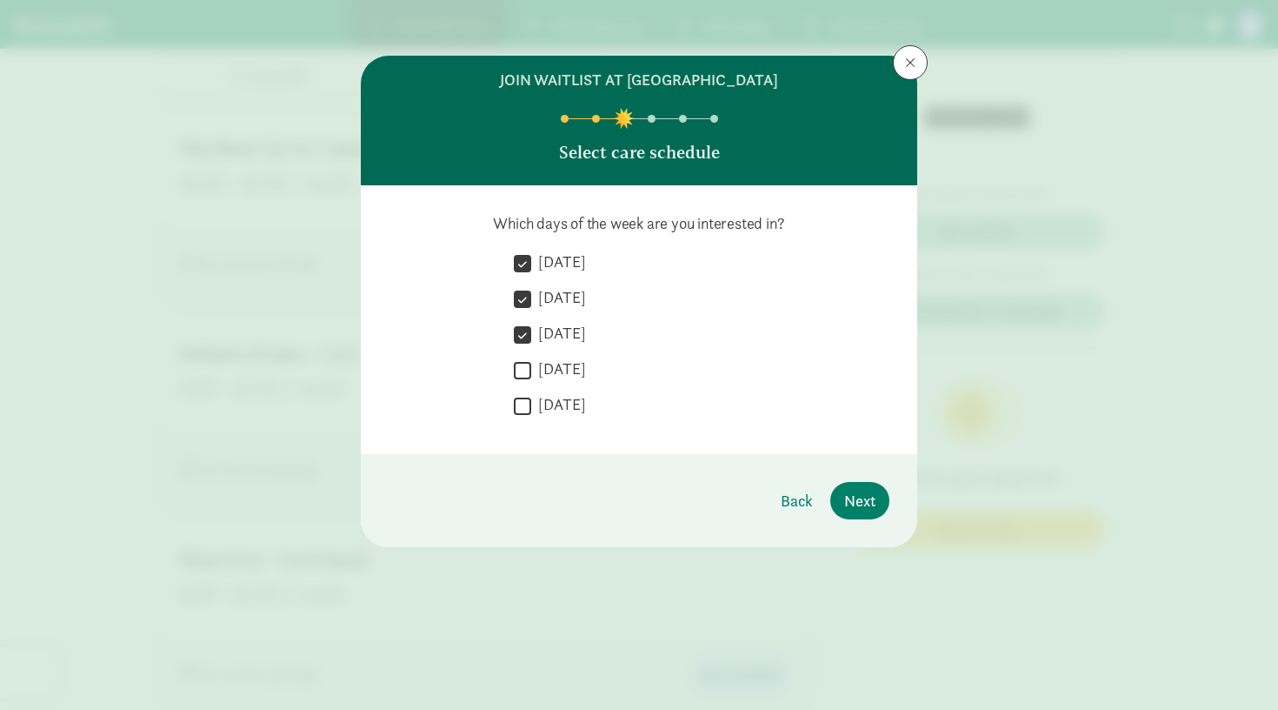
click at [561, 363] on label "[DATE]" at bounding box center [558, 368] width 55 height 21
click at [531, 363] on input "[DATE]" at bounding box center [522, 369] width 17 height 23
checkbox input "true"
click at [554, 405] on label "[DATE]" at bounding box center [558, 404] width 55 height 21
click at [531, 405] on input "[DATE]" at bounding box center [522, 405] width 17 height 23
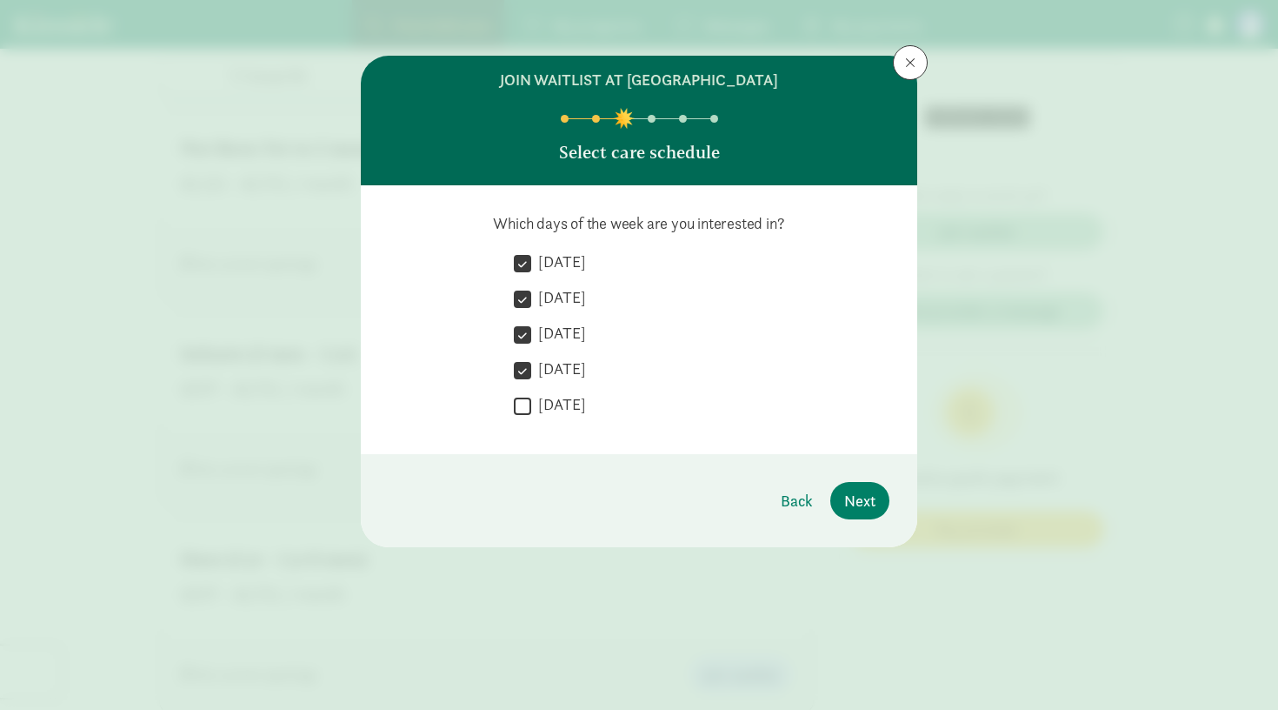
checkbox input "true"
click at [858, 502] on span "Next" at bounding box center [859, 500] width 31 height 23
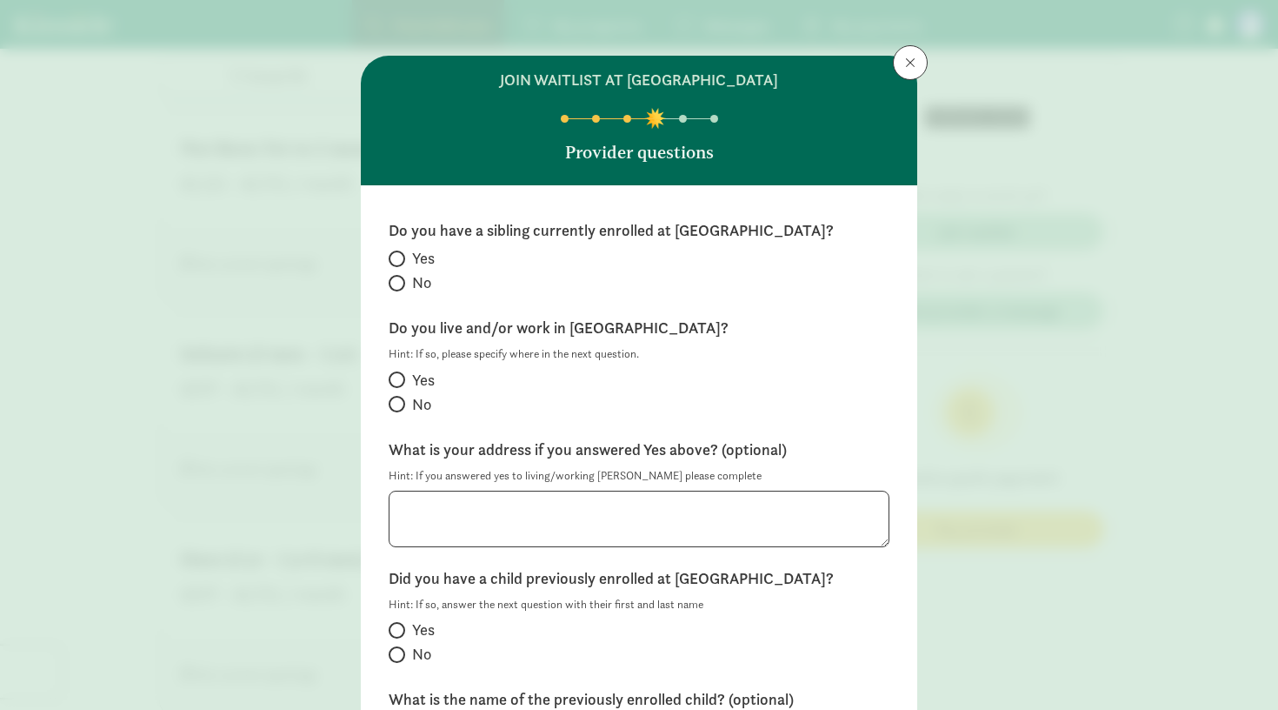
click at [419, 284] on span "No" at bounding box center [421, 282] width 19 height 21
click at [400, 284] on input "No" at bounding box center [394, 282] width 11 height 11
radio input "true"
click at [399, 375] on span at bounding box center [397, 379] width 17 height 17
click at [399, 375] on input "Yes" at bounding box center [394, 379] width 11 height 11
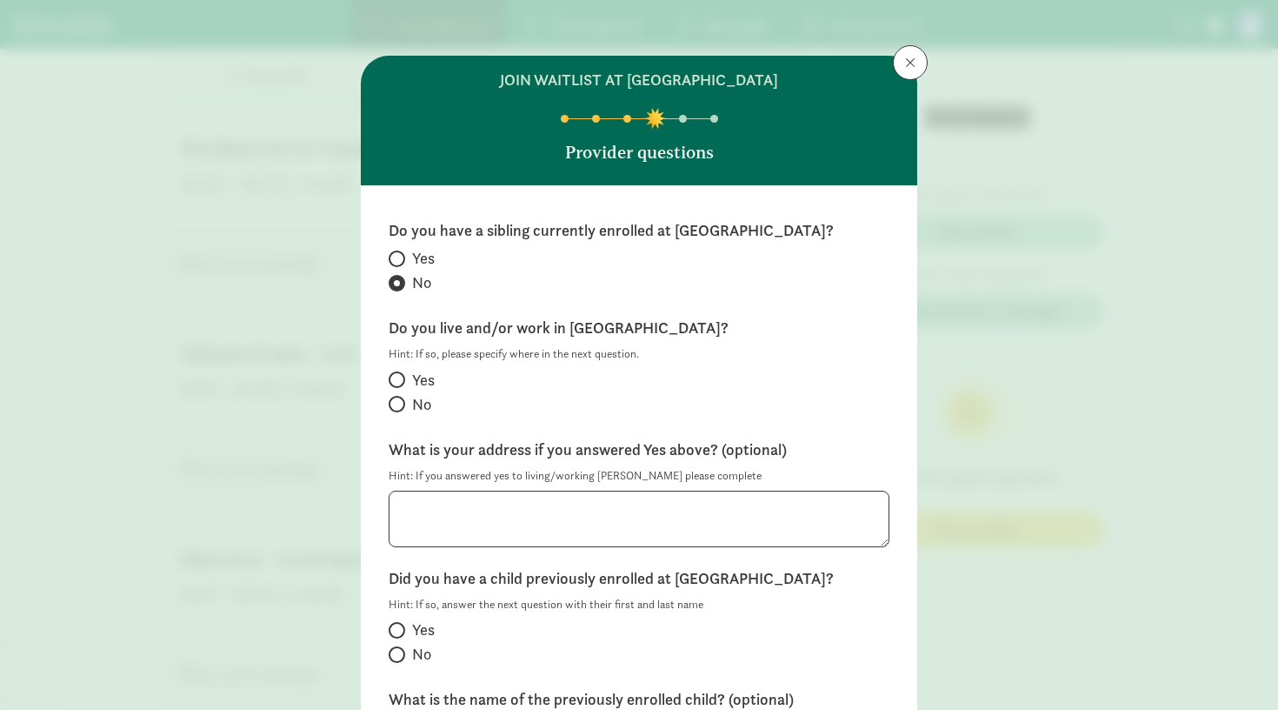
radio input "true"
click at [549, 528] on textarea at bounding box center [639, 519] width 501 height 57
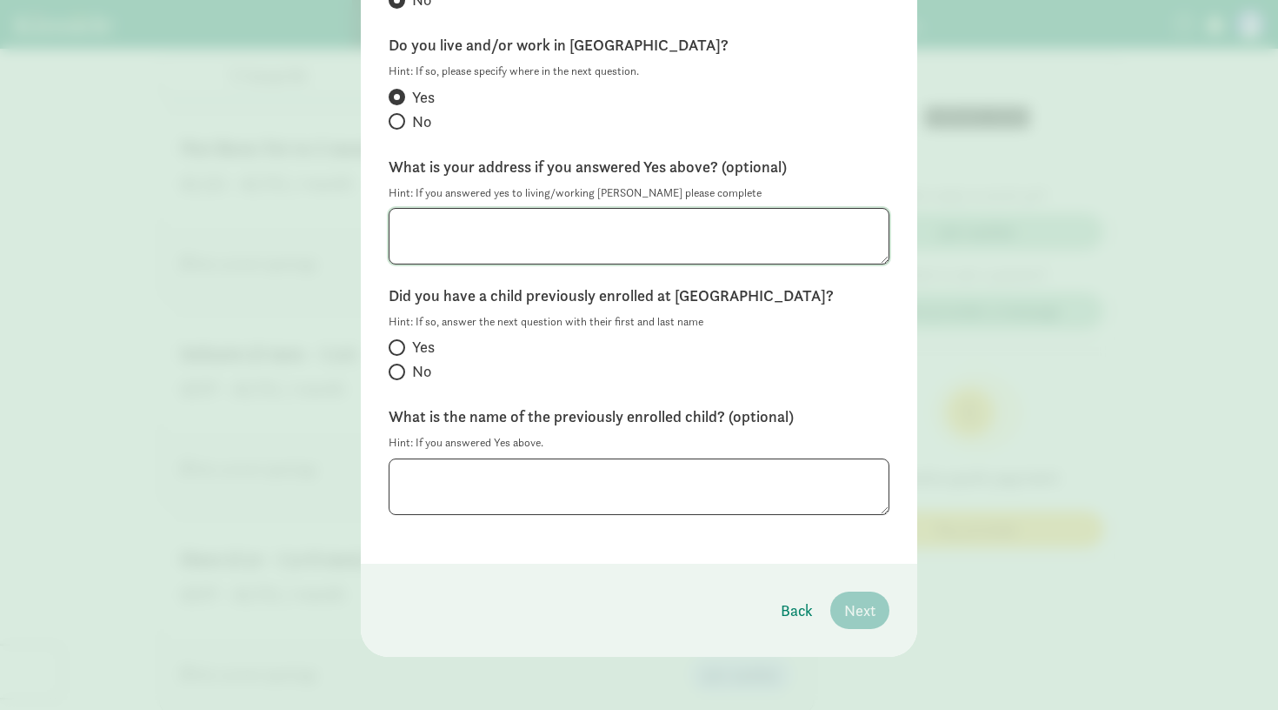
scroll to position [282, 0]
type textarea "TBD"
click at [392, 370] on input "No" at bounding box center [394, 372] width 11 height 11
radio input "true"
click at [860, 613] on span "Next" at bounding box center [859, 610] width 31 height 23
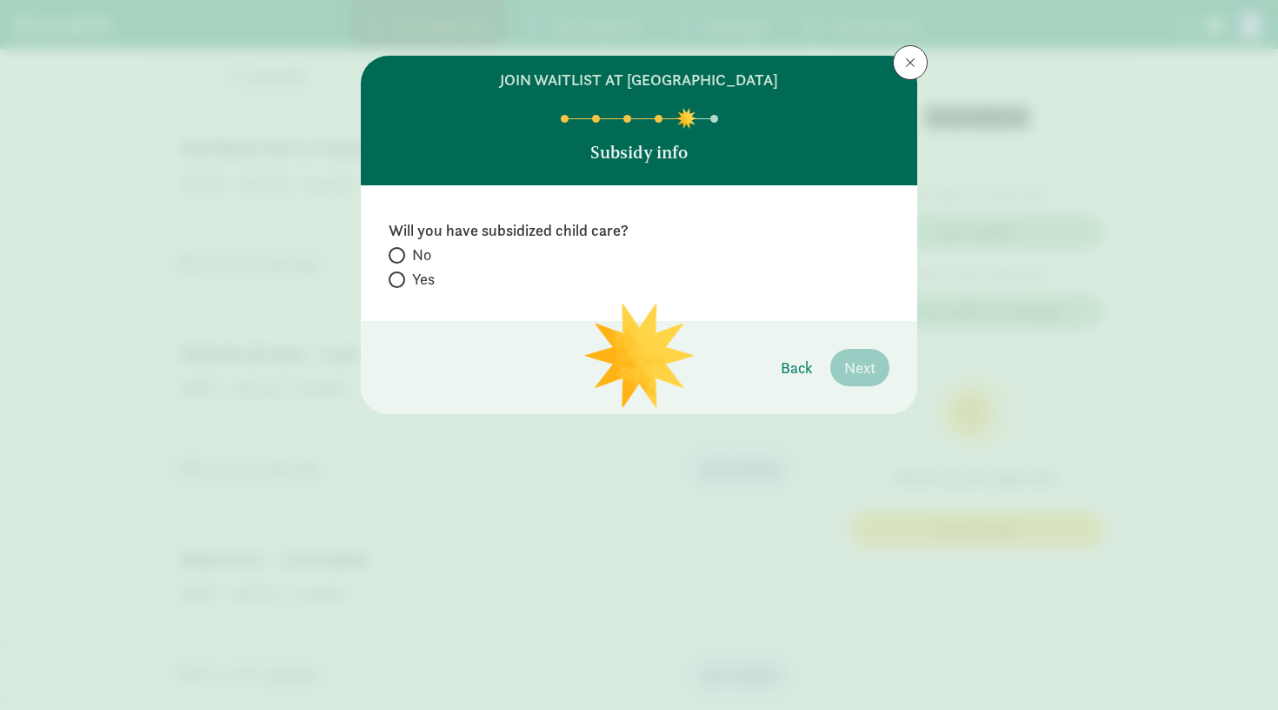
scroll to position [0, 0]
click at [408, 258] on label "No" at bounding box center [639, 254] width 501 height 21
click at [400, 258] on input "No" at bounding box center [394, 255] width 11 height 11
radio input "true"
click at [860, 363] on span "Next" at bounding box center [859, 367] width 31 height 23
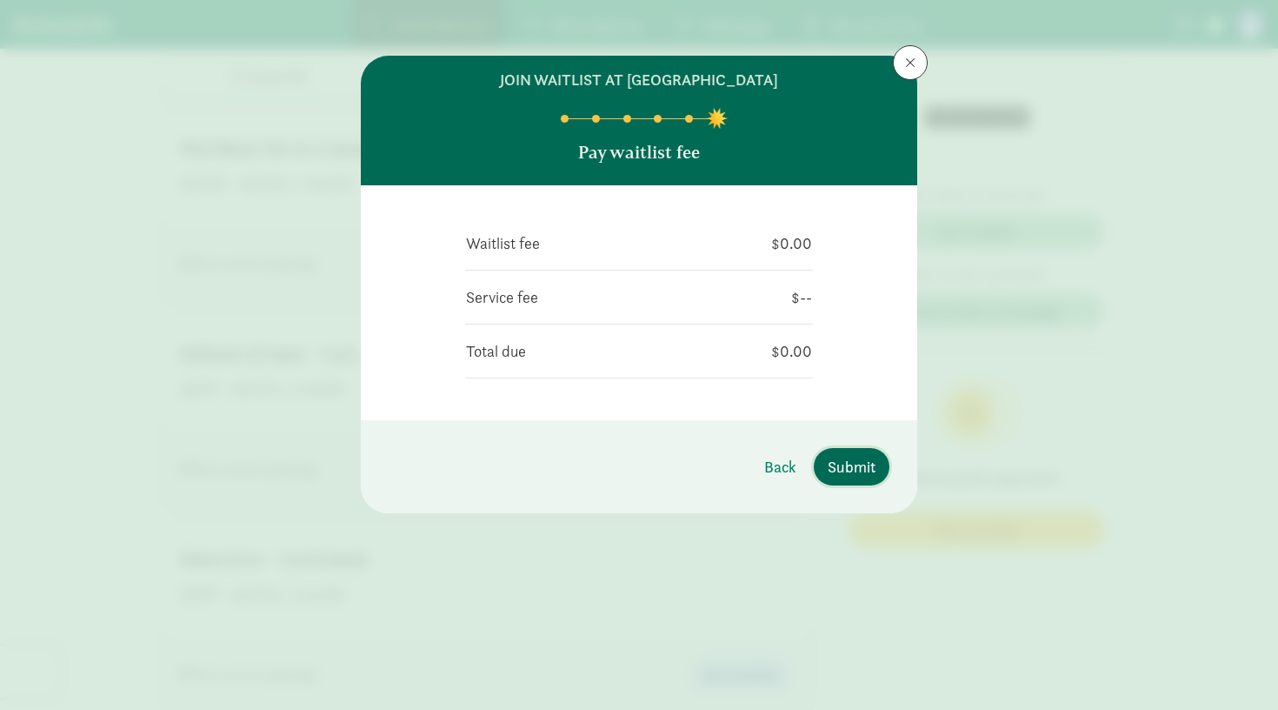
click at [860, 461] on span "Submit" at bounding box center [852, 466] width 48 height 23
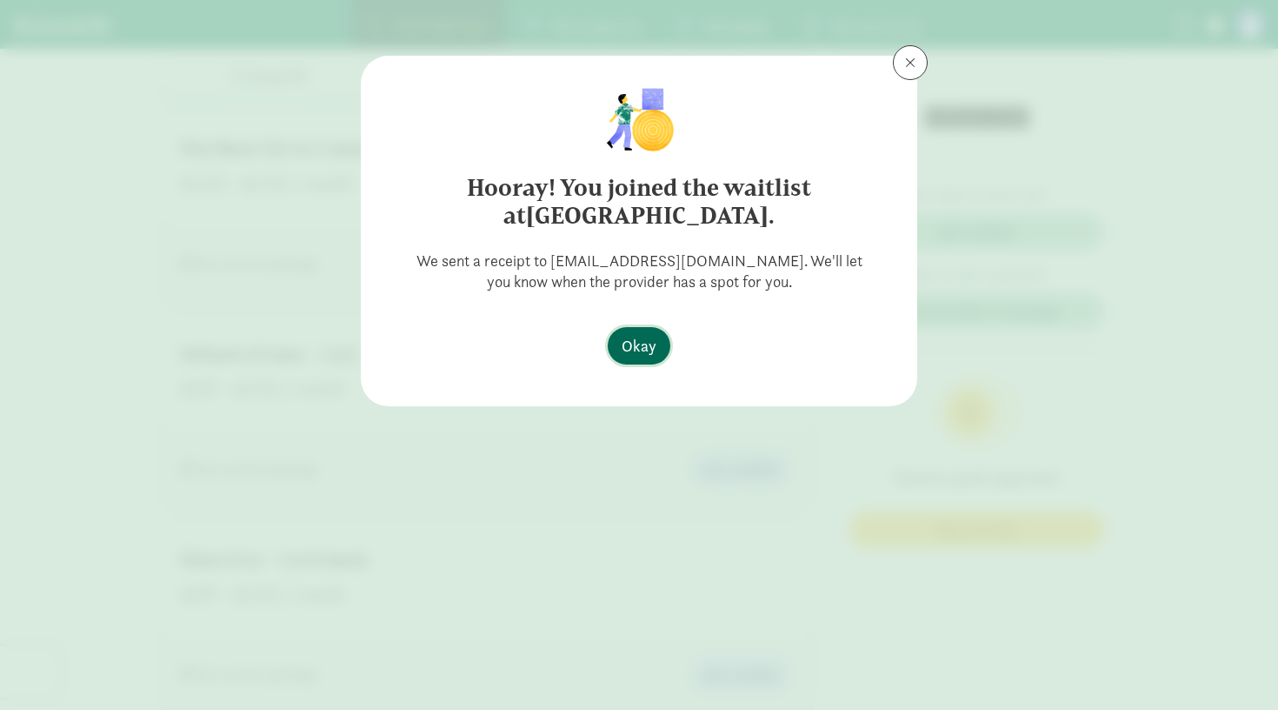
click at [649, 344] on span "Okay" at bounding box center [639, 345] width 35 height 23
